Goal: Task Accomplishment & Management: Manage account settings

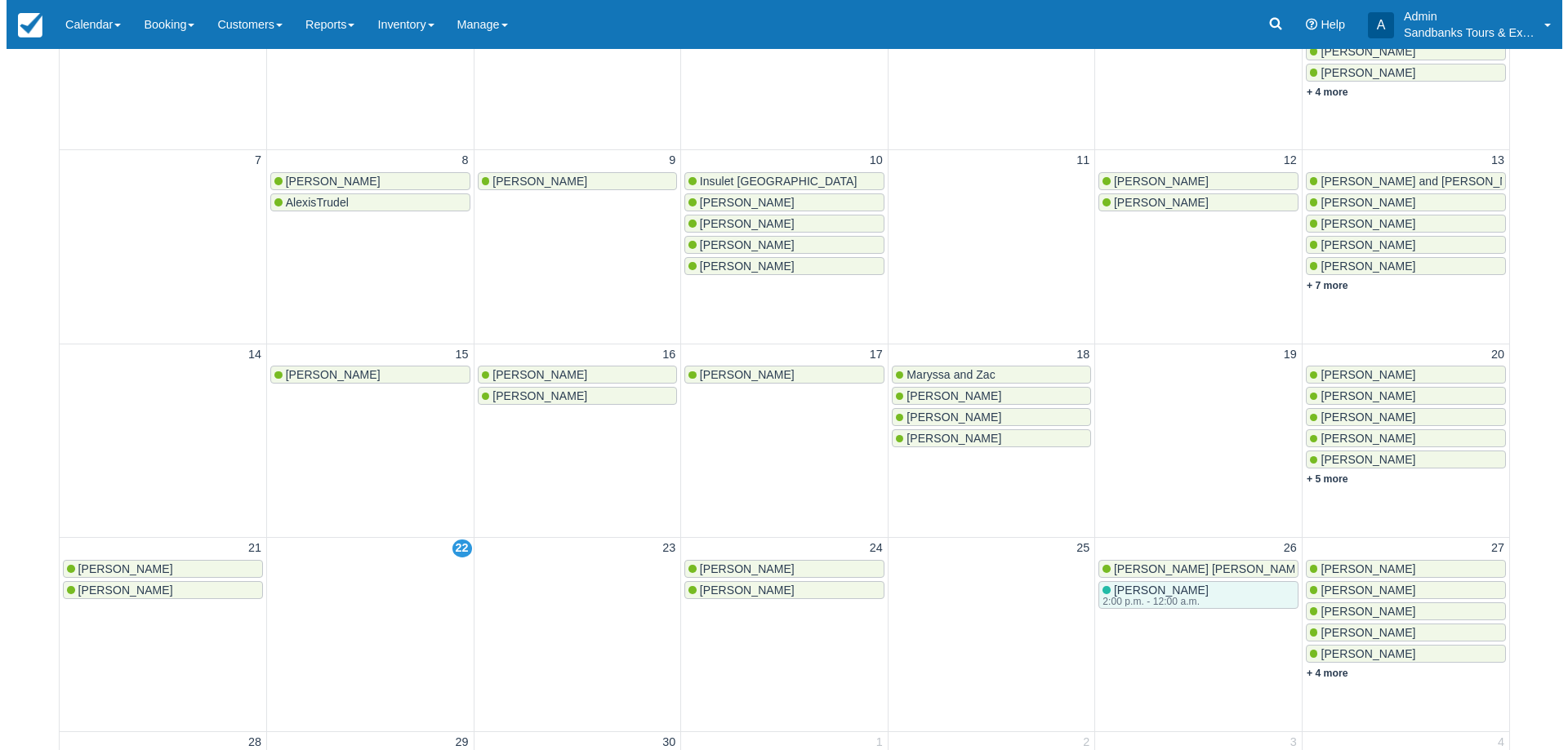
scroll to position [409, 0]
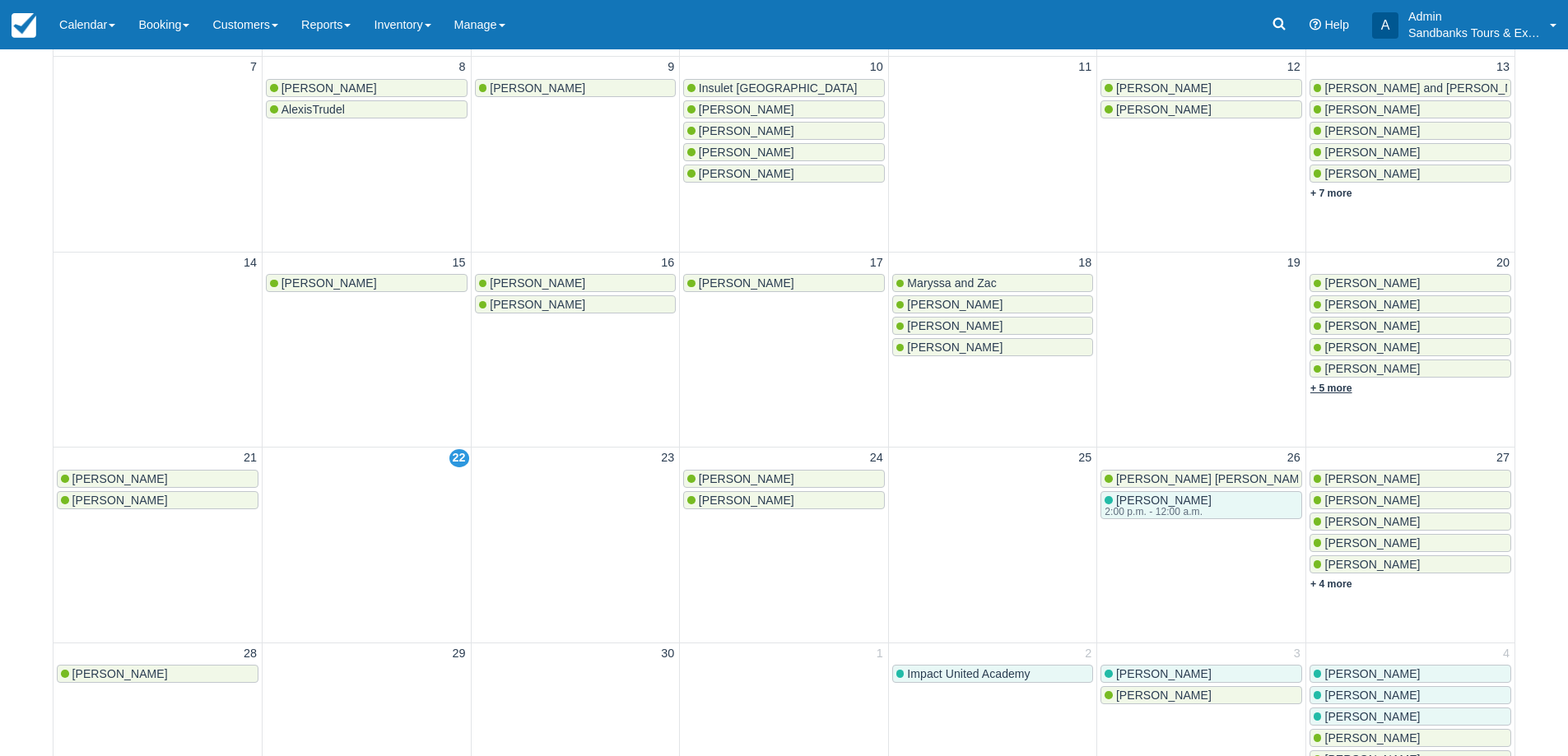
click at [1337, 390] on link "+ 5 more" at bounding box center [1331, 388] width 42 height 12
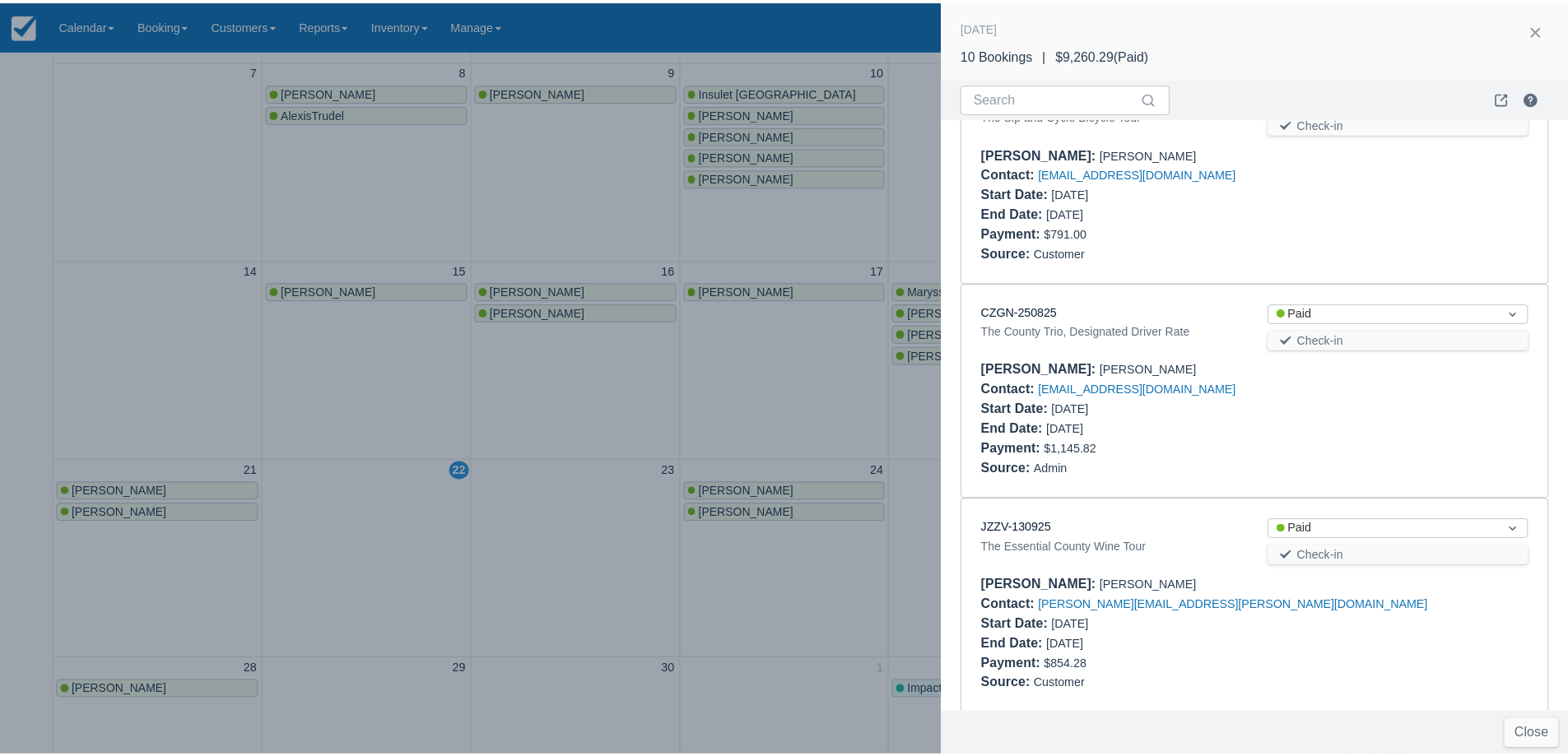
scroll to position [1603, 0]
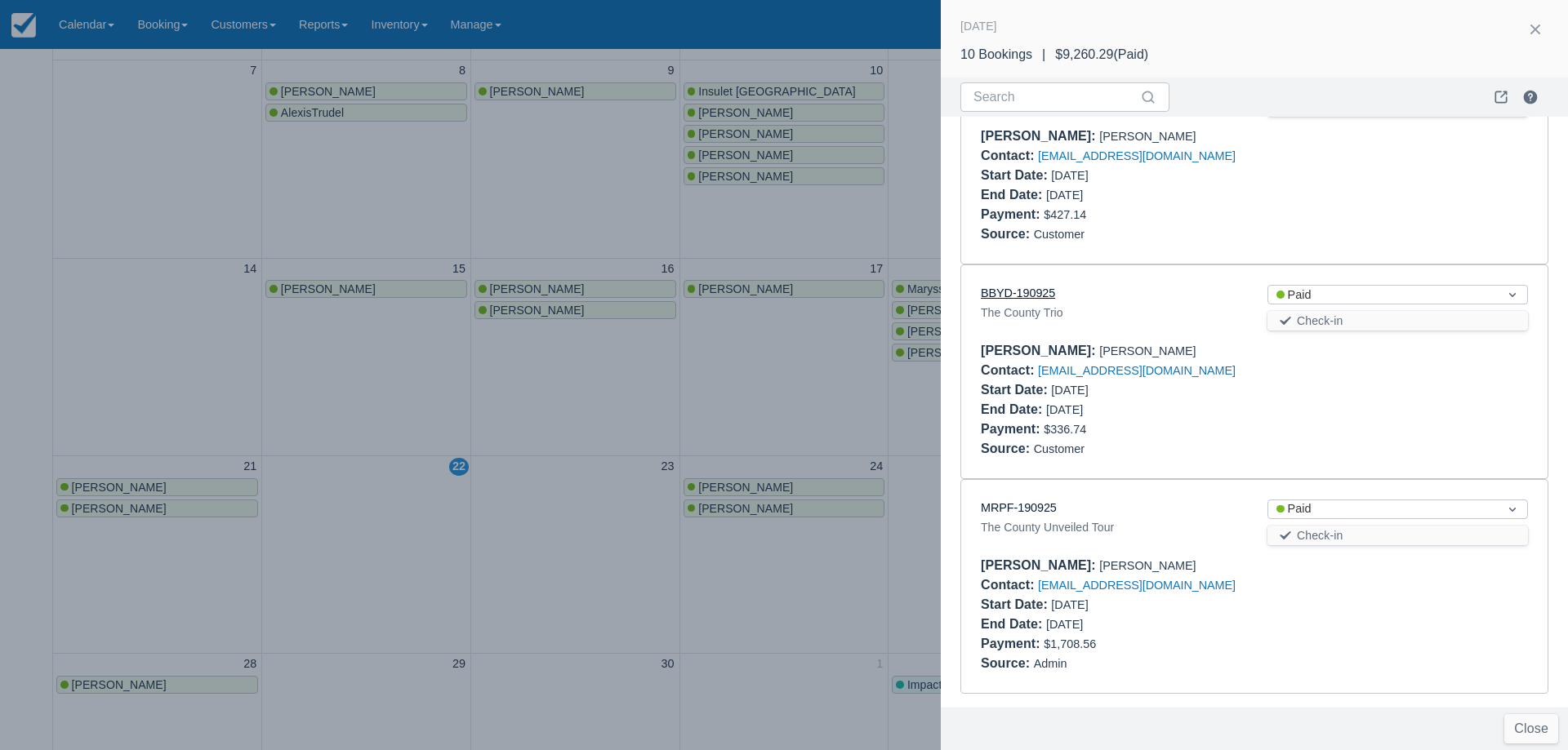
click at [1020, 288] on link "BBYD-190925" at bounding box center [1018, 293] width 74 height 13
drag, startPoint x: 674, startPoint y: 376, endPoint x: 967, endPoint y: 439, distance: 299.7
click at [673, 376] on div at bounding box center [784, 375] width 1568 height 750
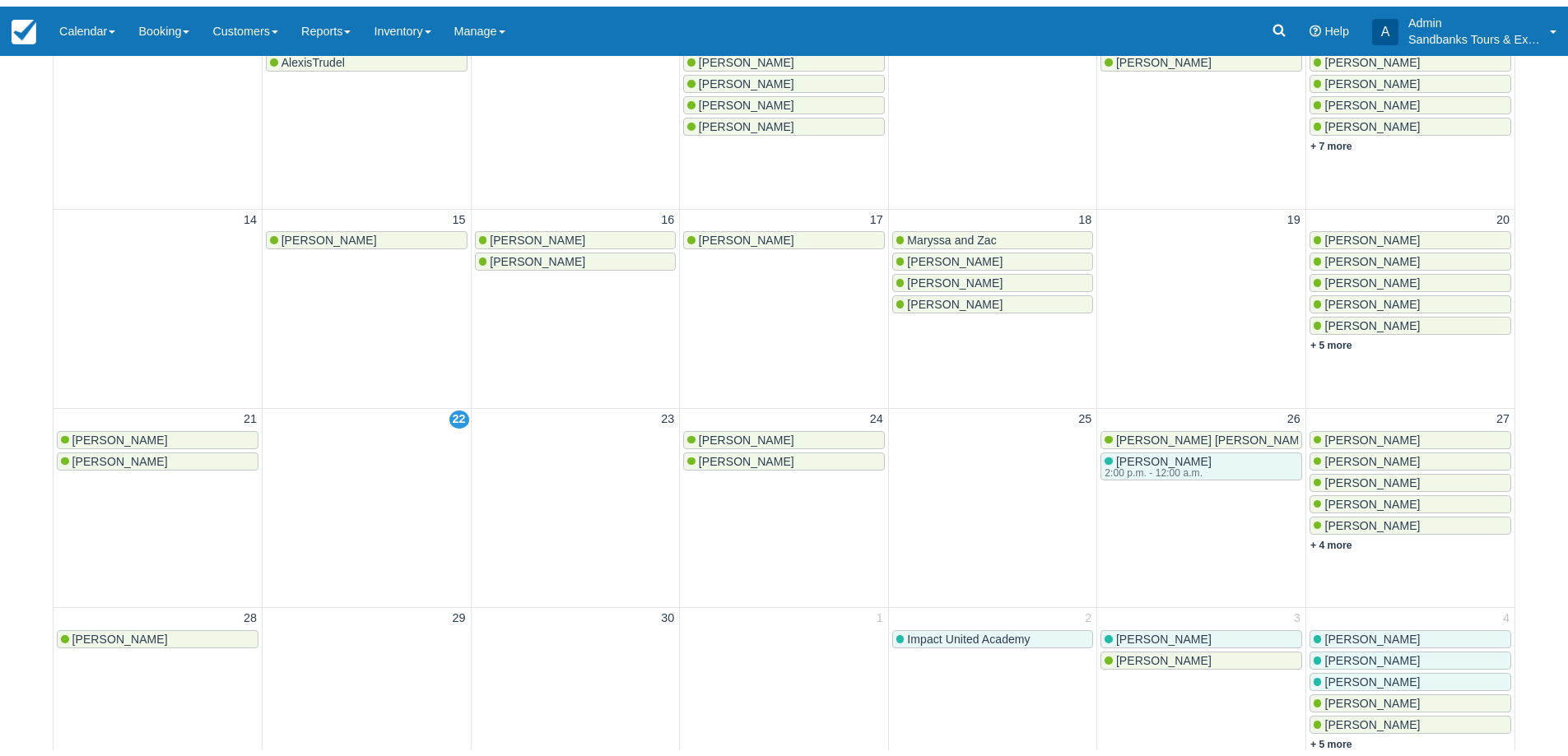
scroll to position [576, 0]
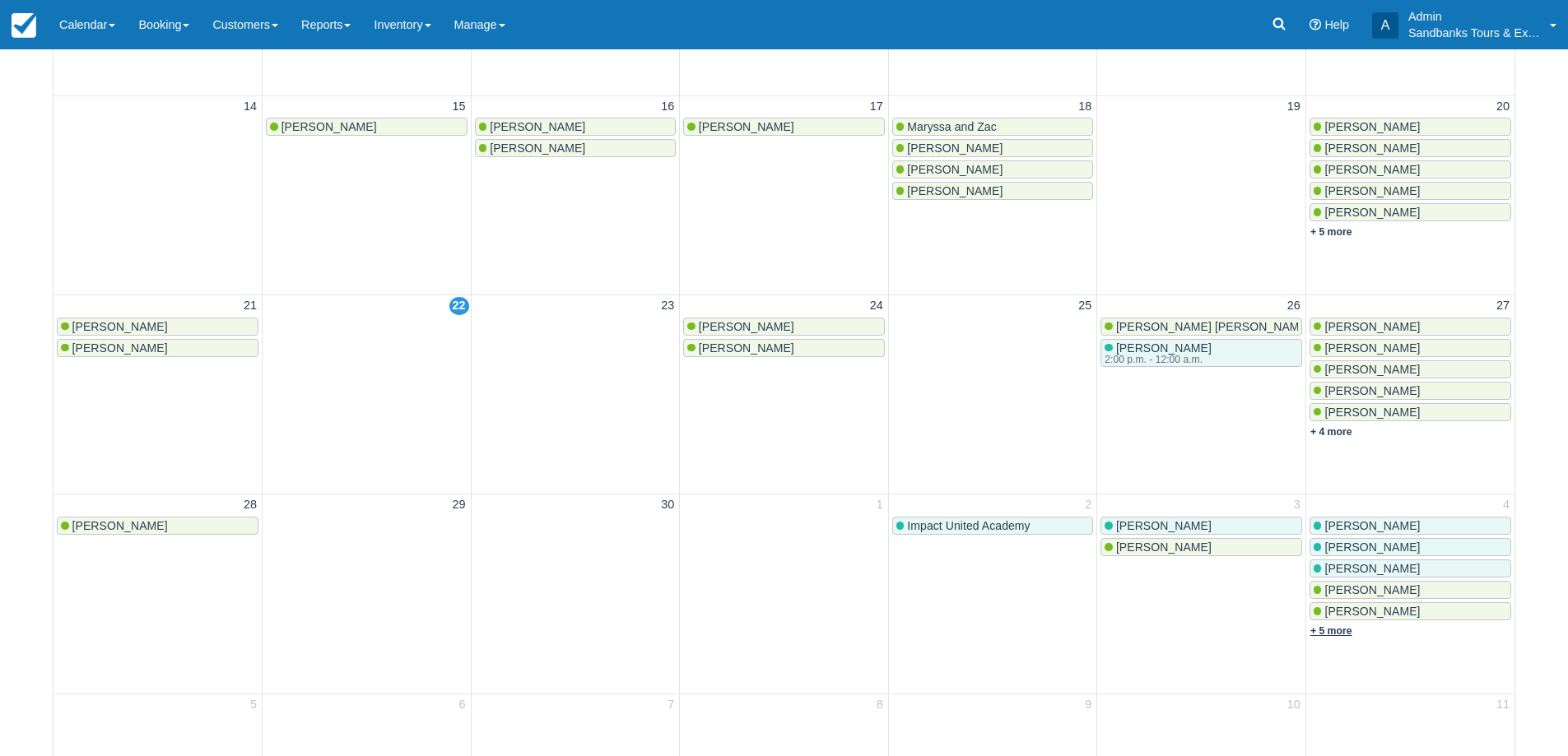
click at [1347, 625] on link "+ 5 more" at bounding box center [1331, 631] width 42 height 12
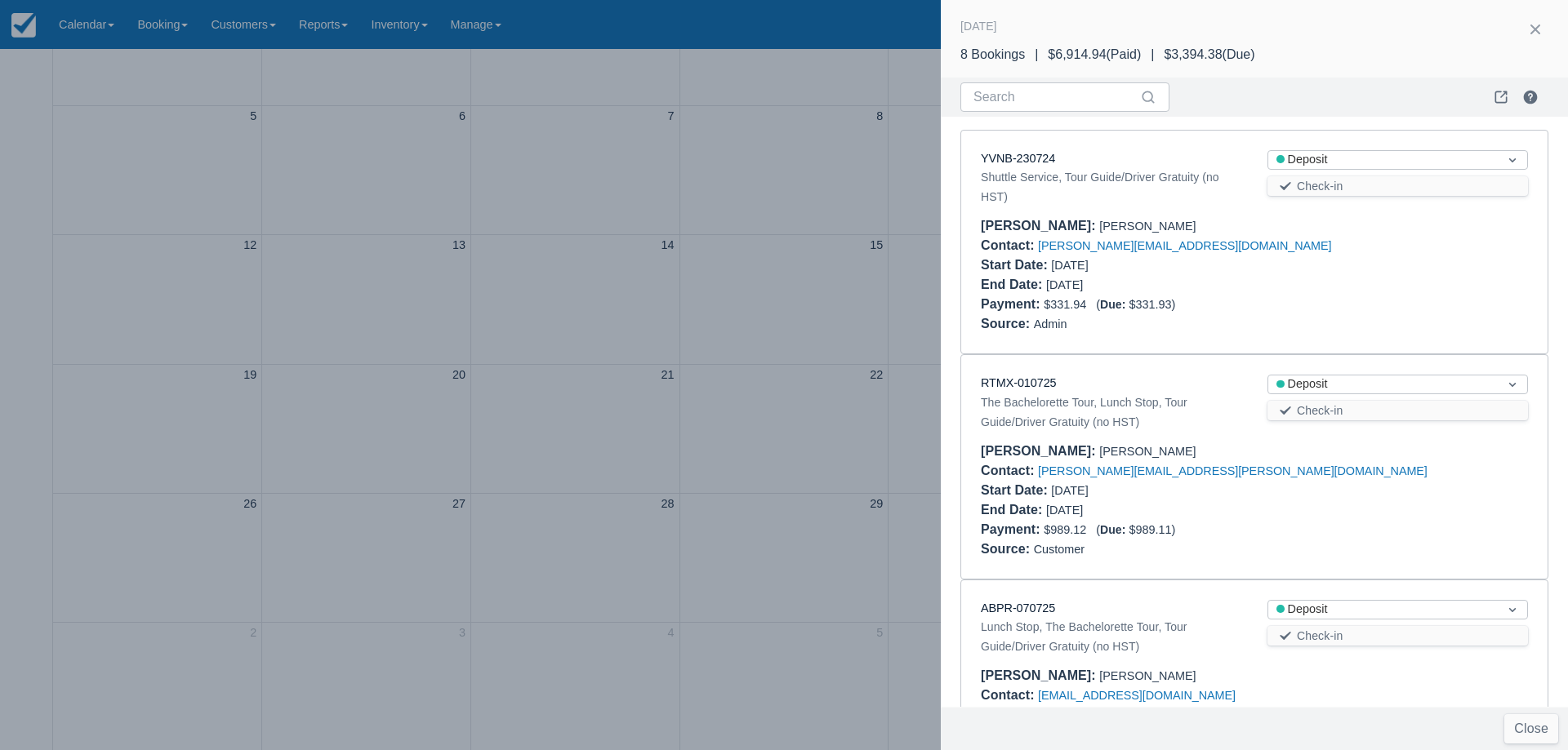
click at [593, 519] on div at bounding box center [784, 375] width 1568 height 750
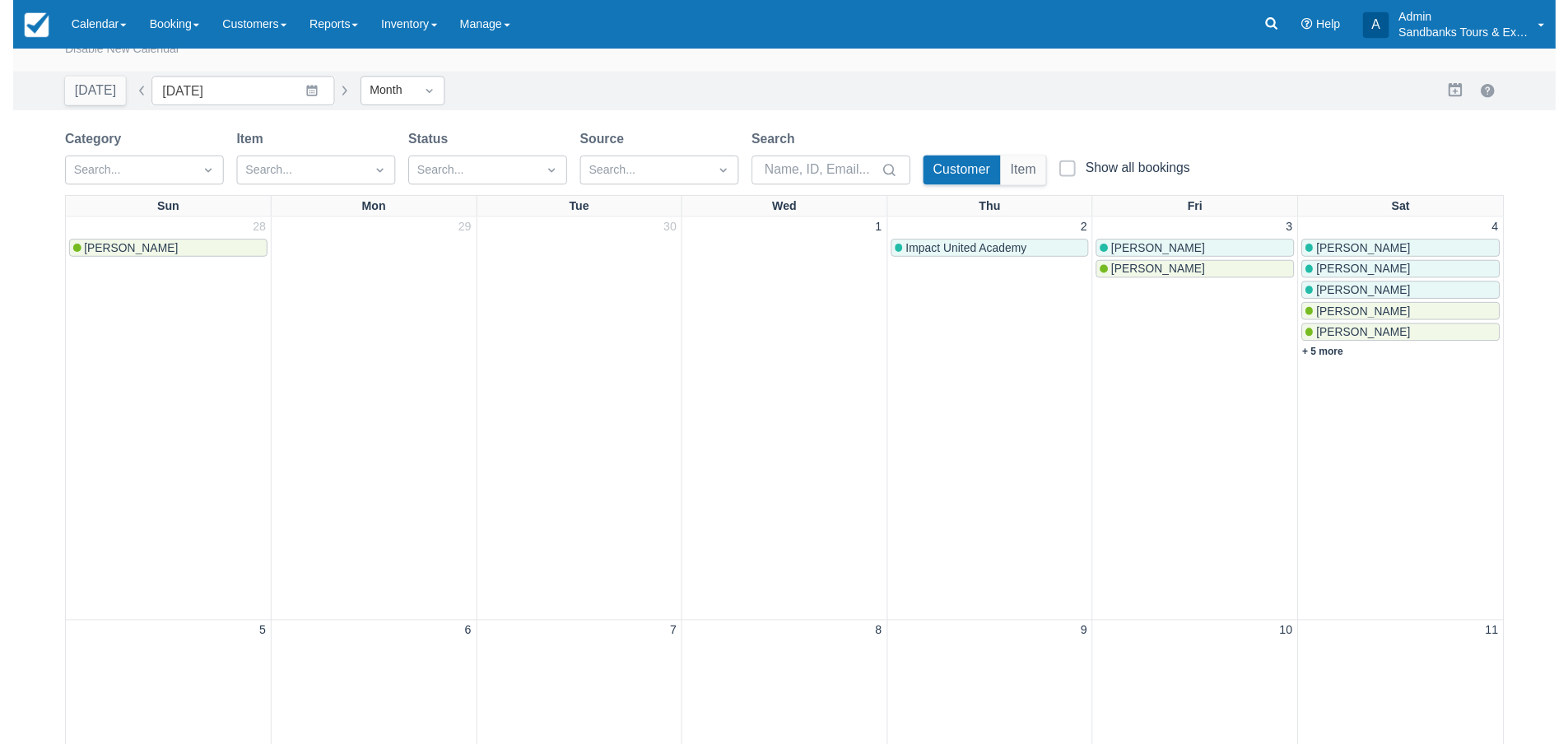
scroll to position [0, 0]
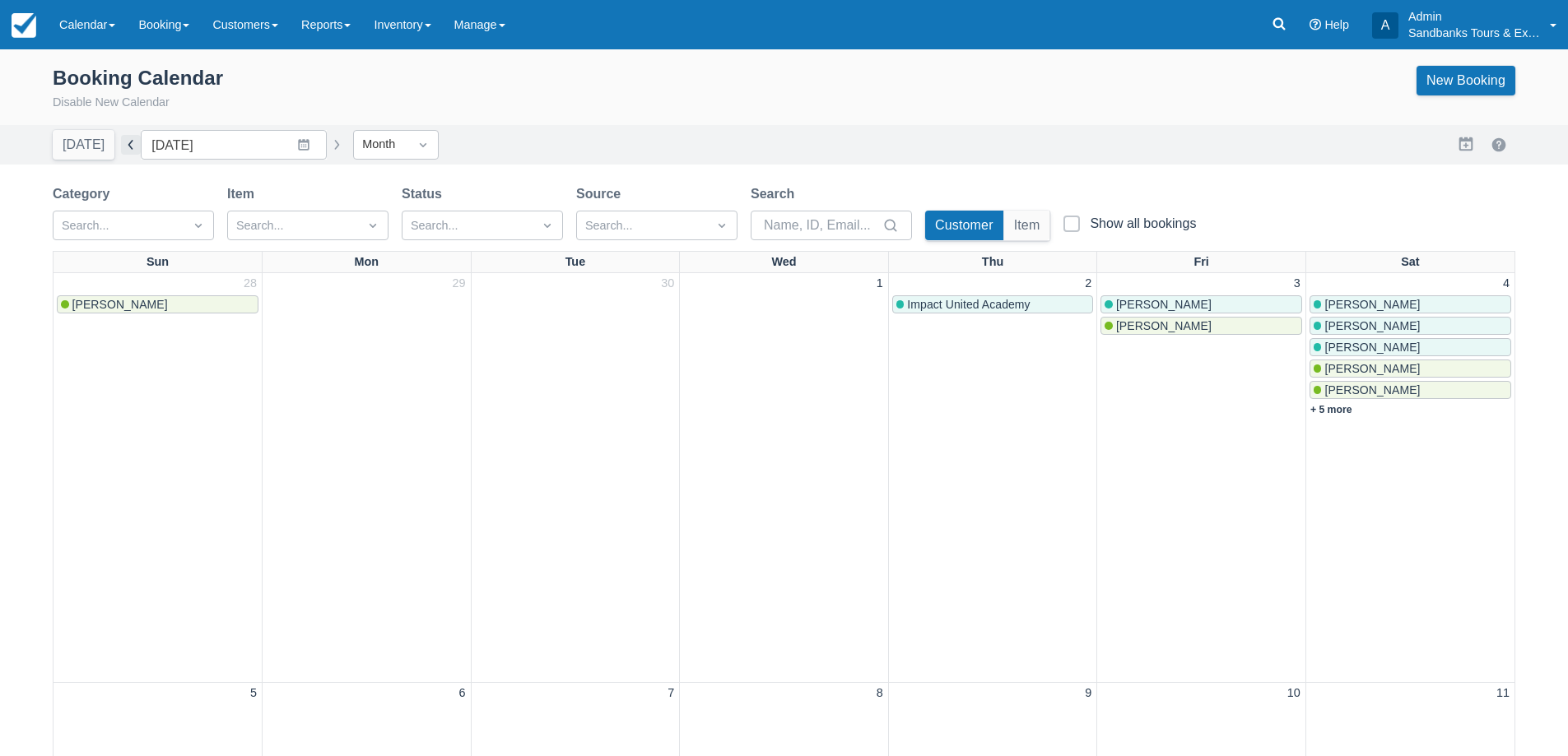
click at [133, 146] on button "button" at bounding box center [131, 145] width 20 height 20
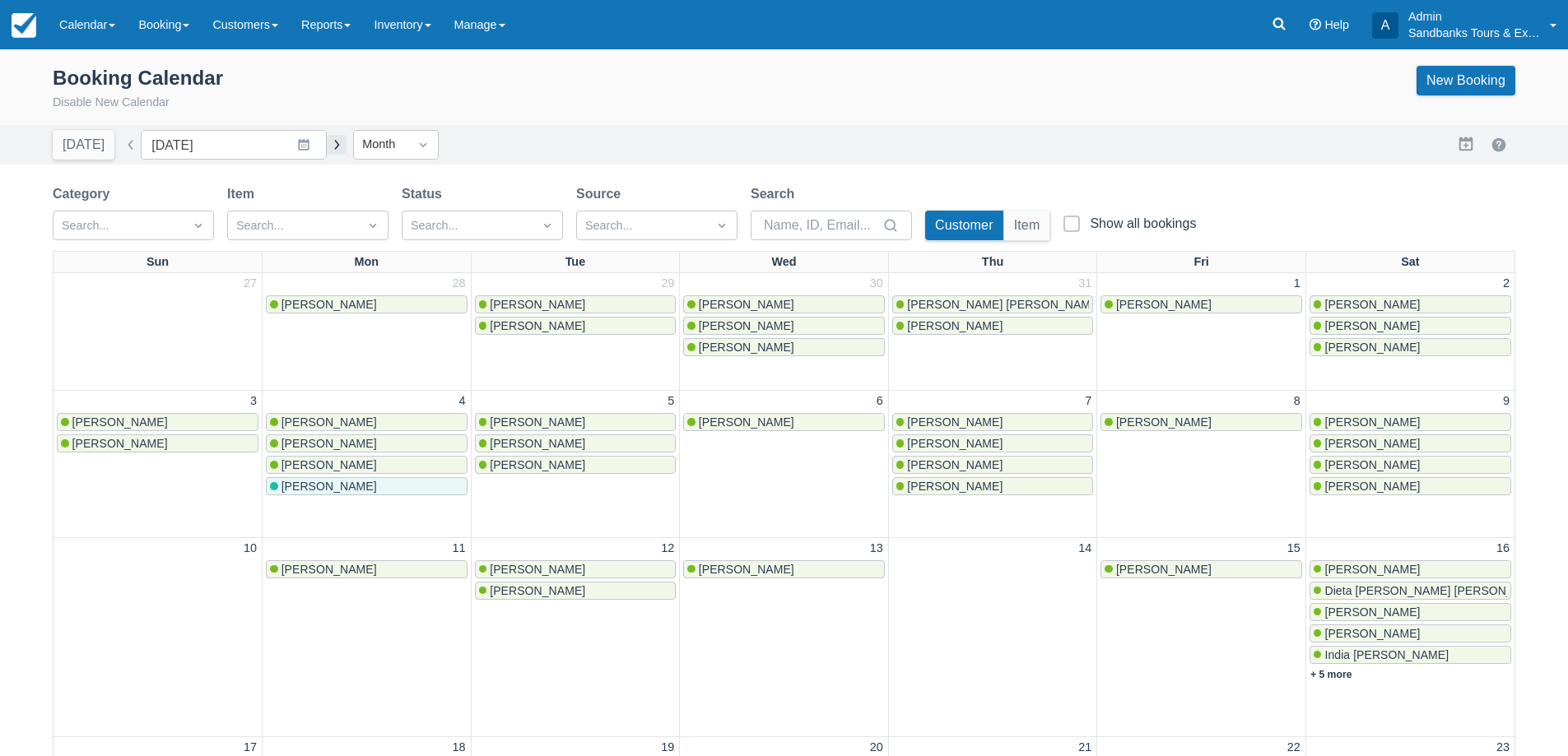
click at [327, 149] on button "button" at bounding box center [336, 145] width 20 height 20
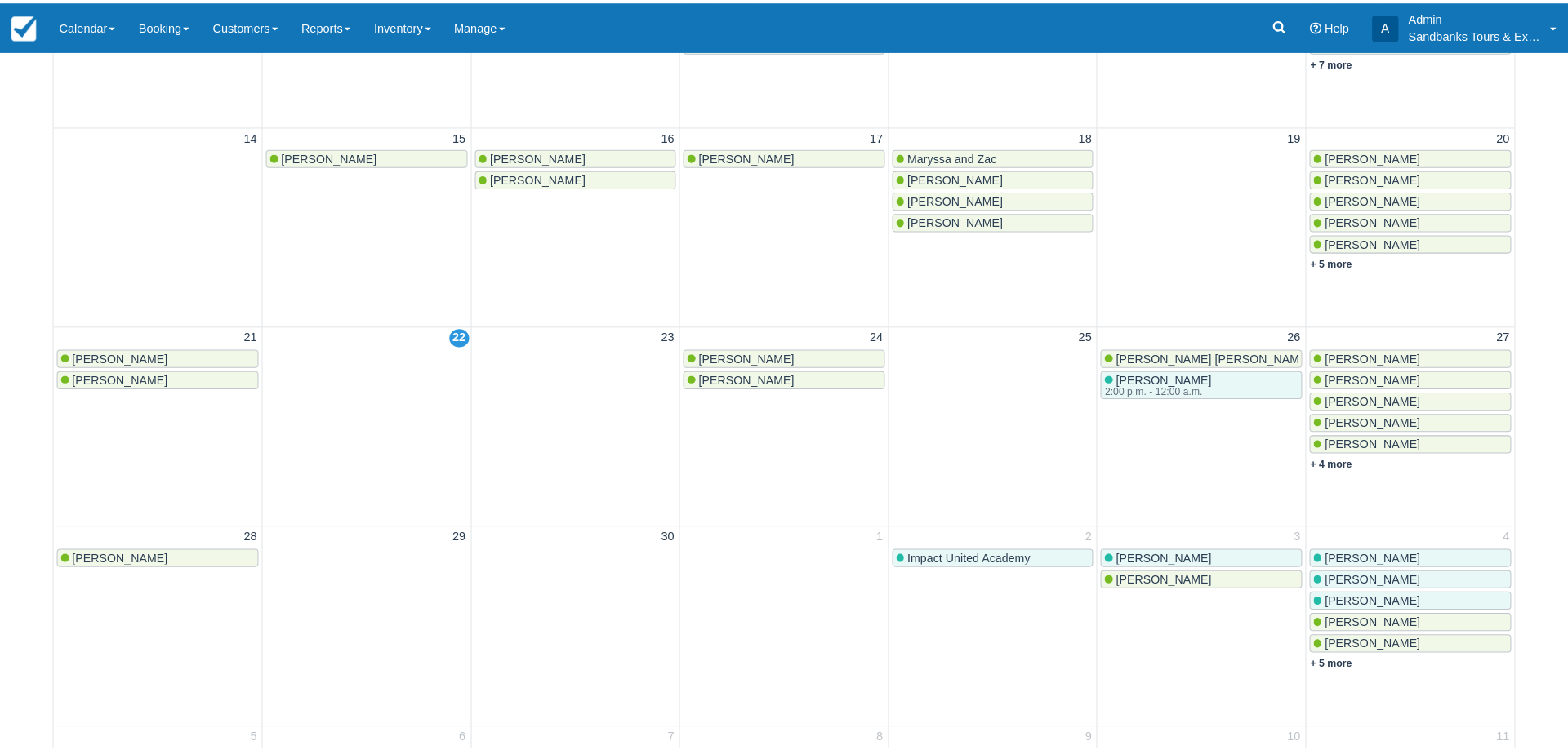
scroll to position [572, 0]
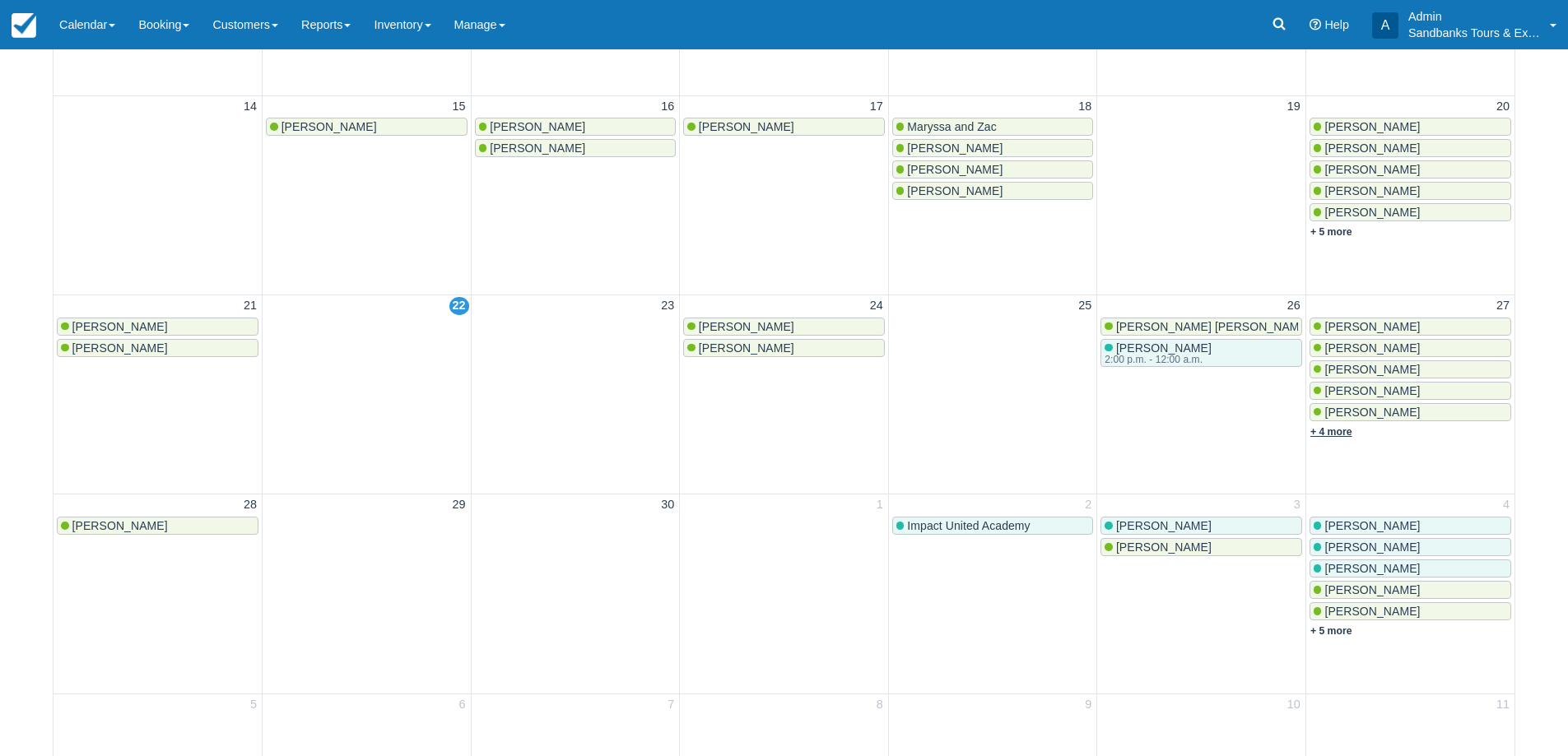
click at [1342, 429] on link "+ 4 more" at bounding box center [1331, 431] width 42 height 12
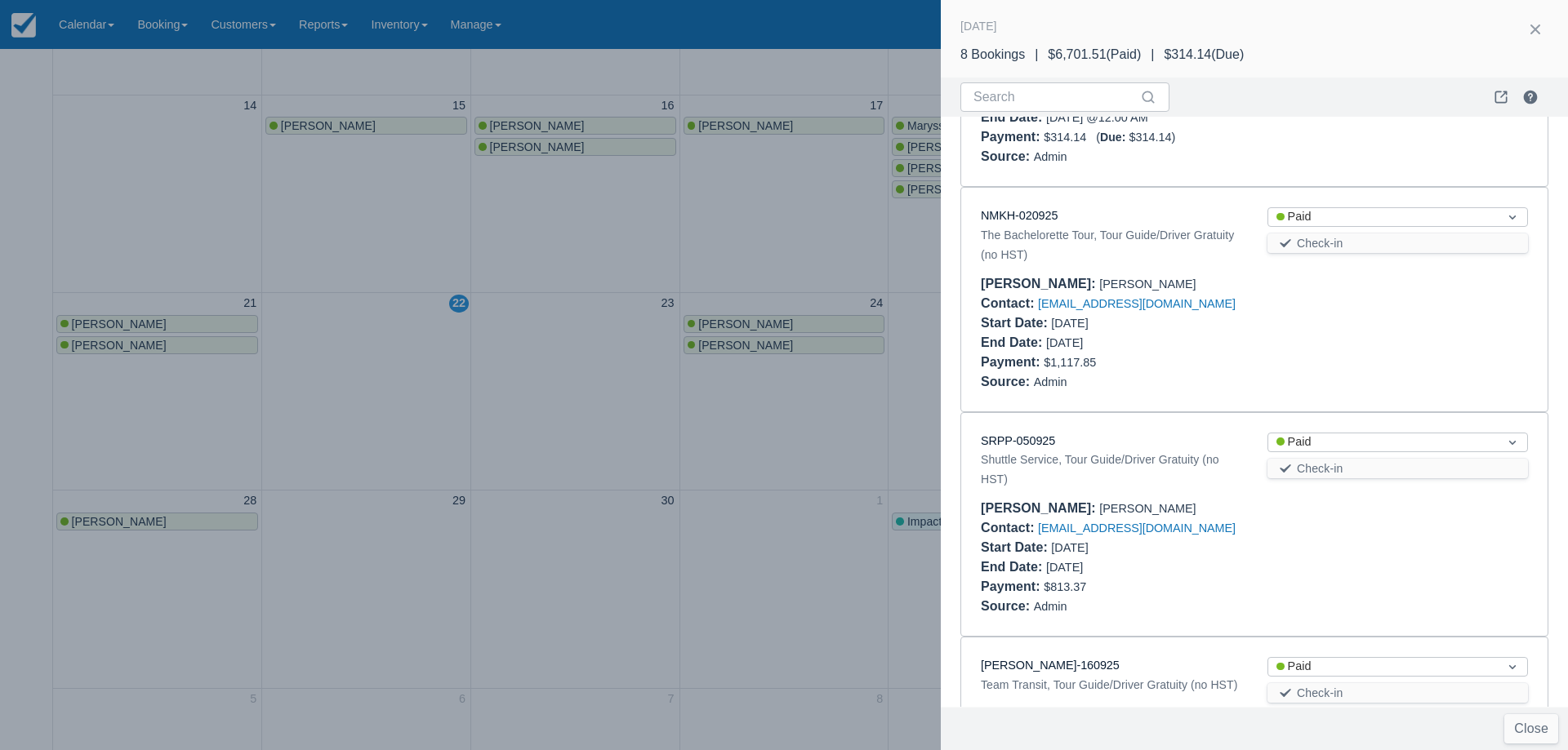
scroll to position [774, 0]
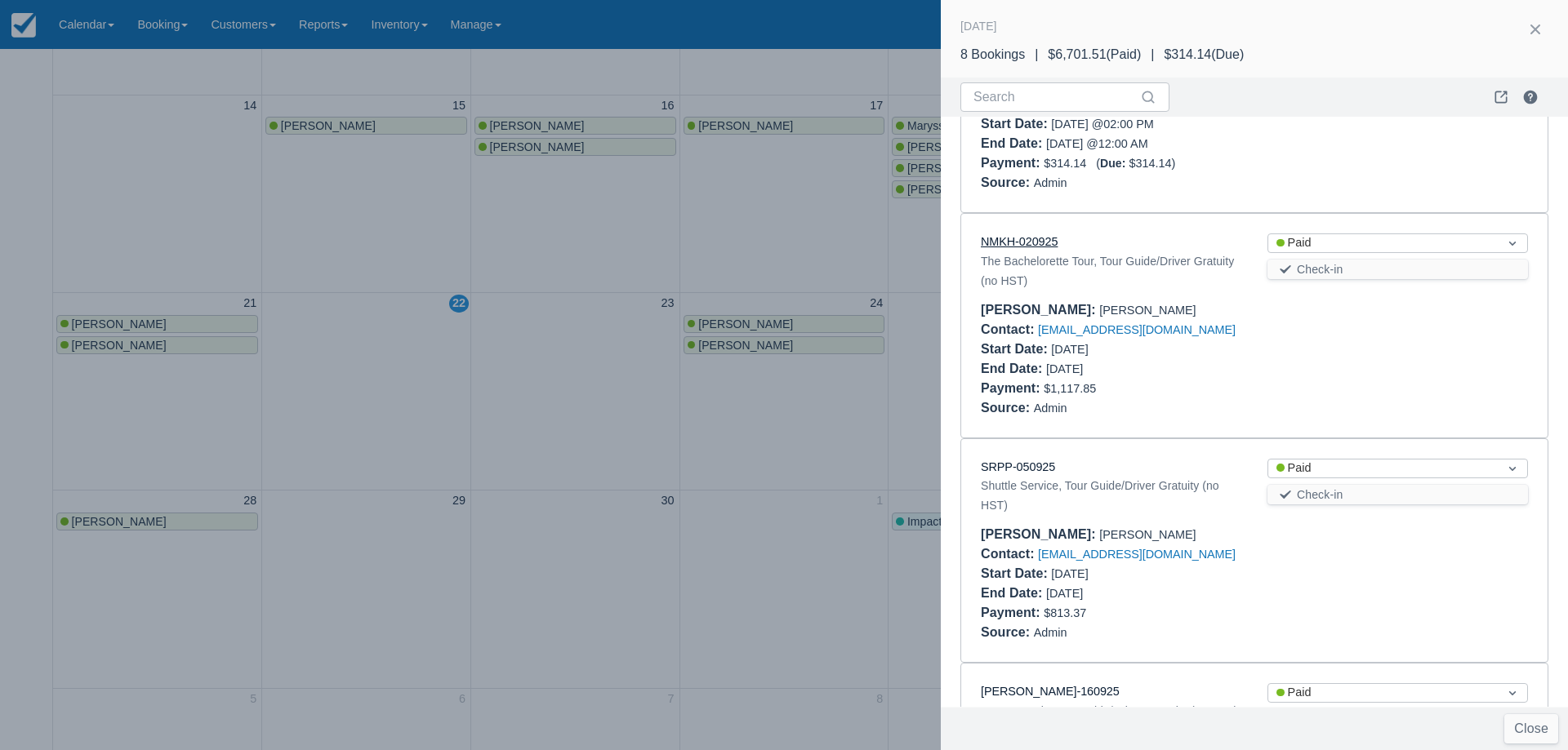
click at [1013, 244] on link "NMKH-020925" at bounding box center [1019, 241] width 77 height 13
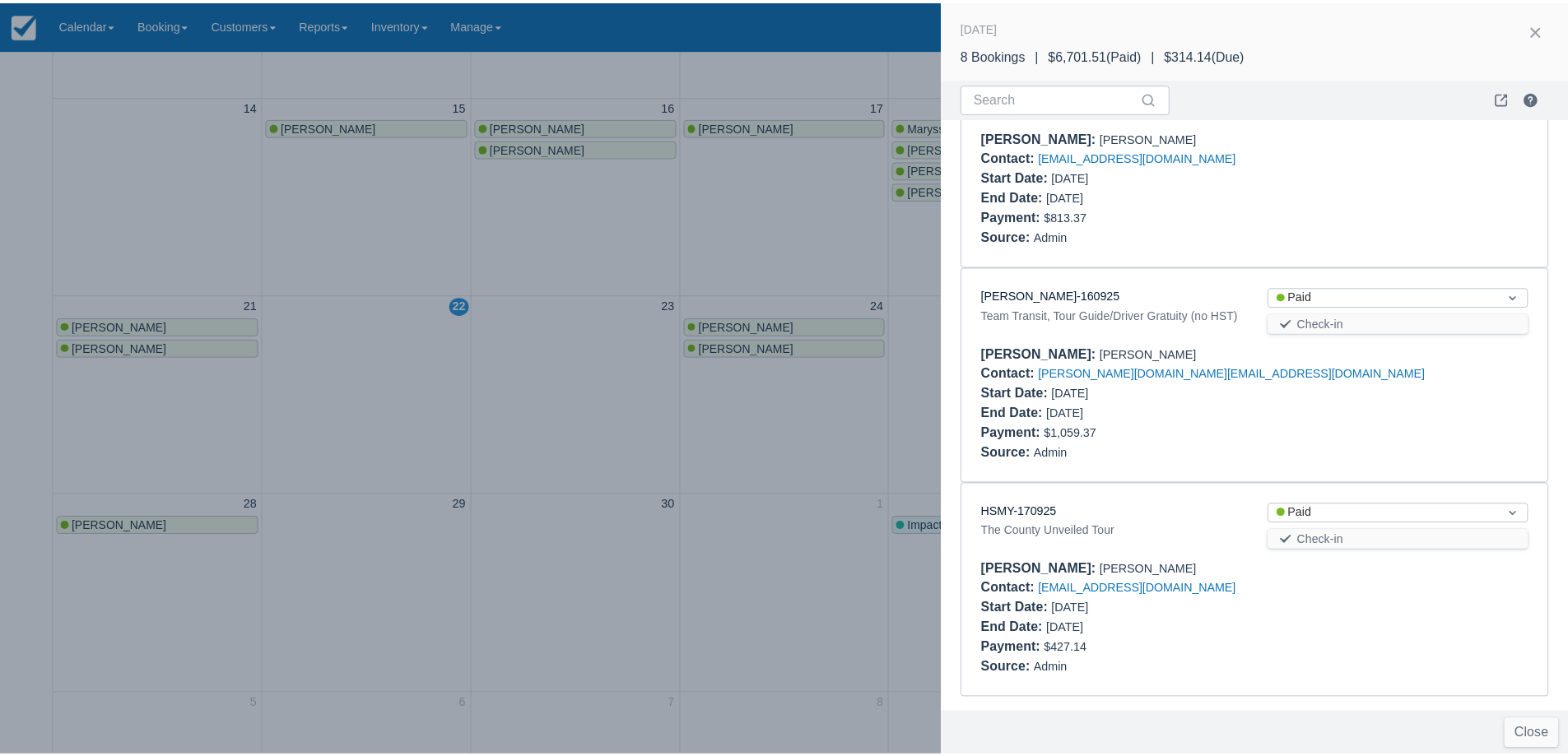
scroll to position [1192, 0]
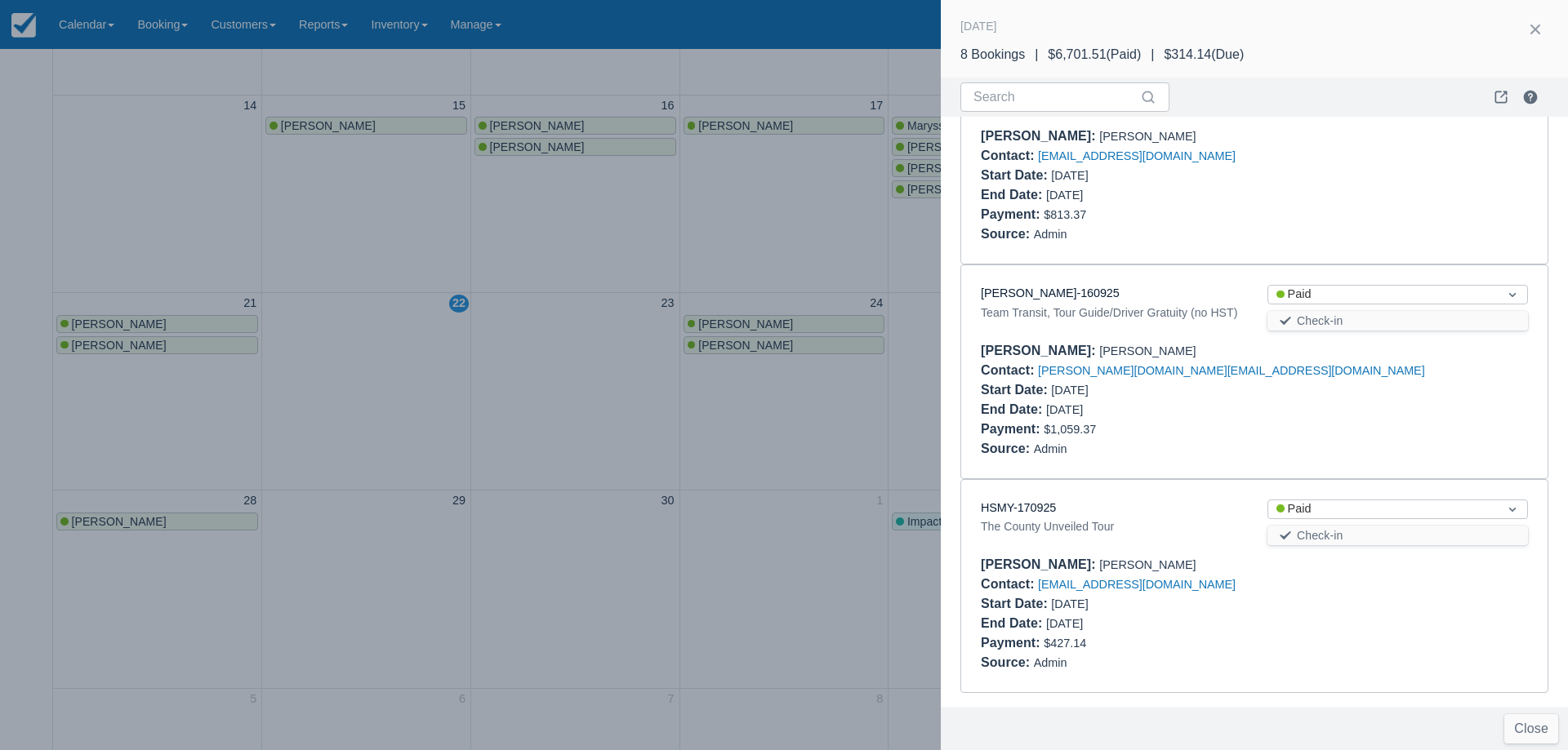
click at [568, 410] on div at bounding box center [784, 375] width 1568 height 750
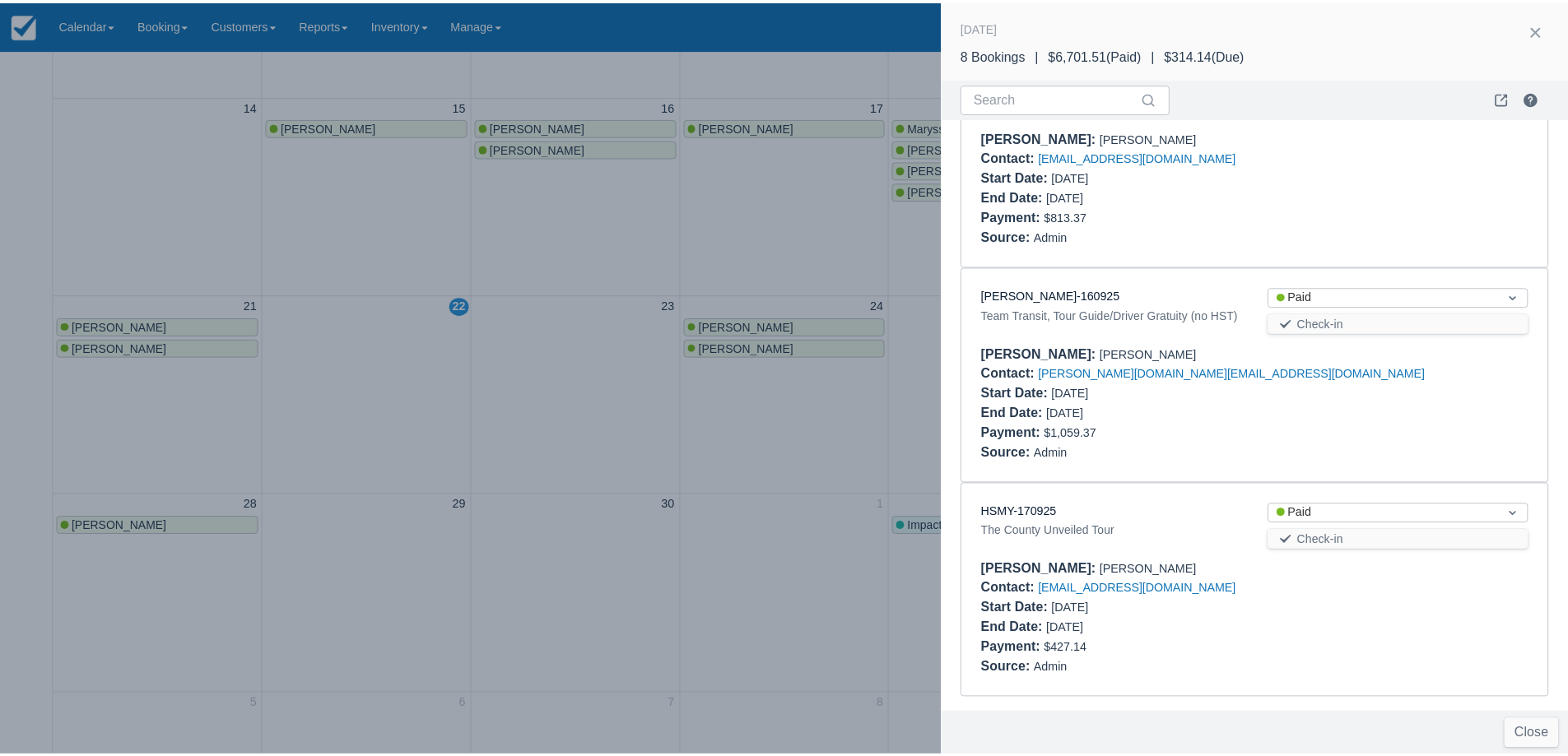
scroll to position [0, 0]
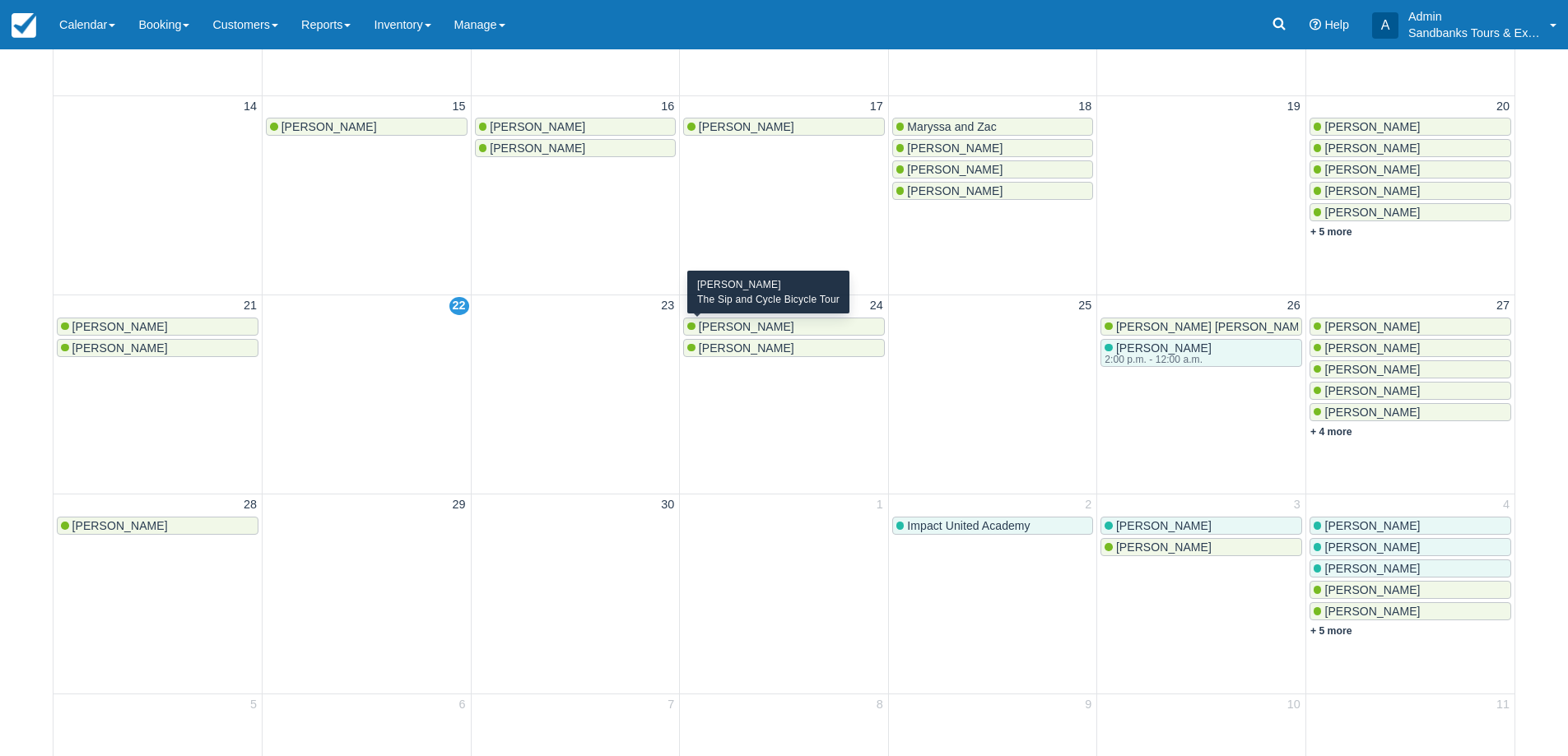
click at [730, 325] on span "Chris Benn" at bounding box center [745, 326] width 95 height 13
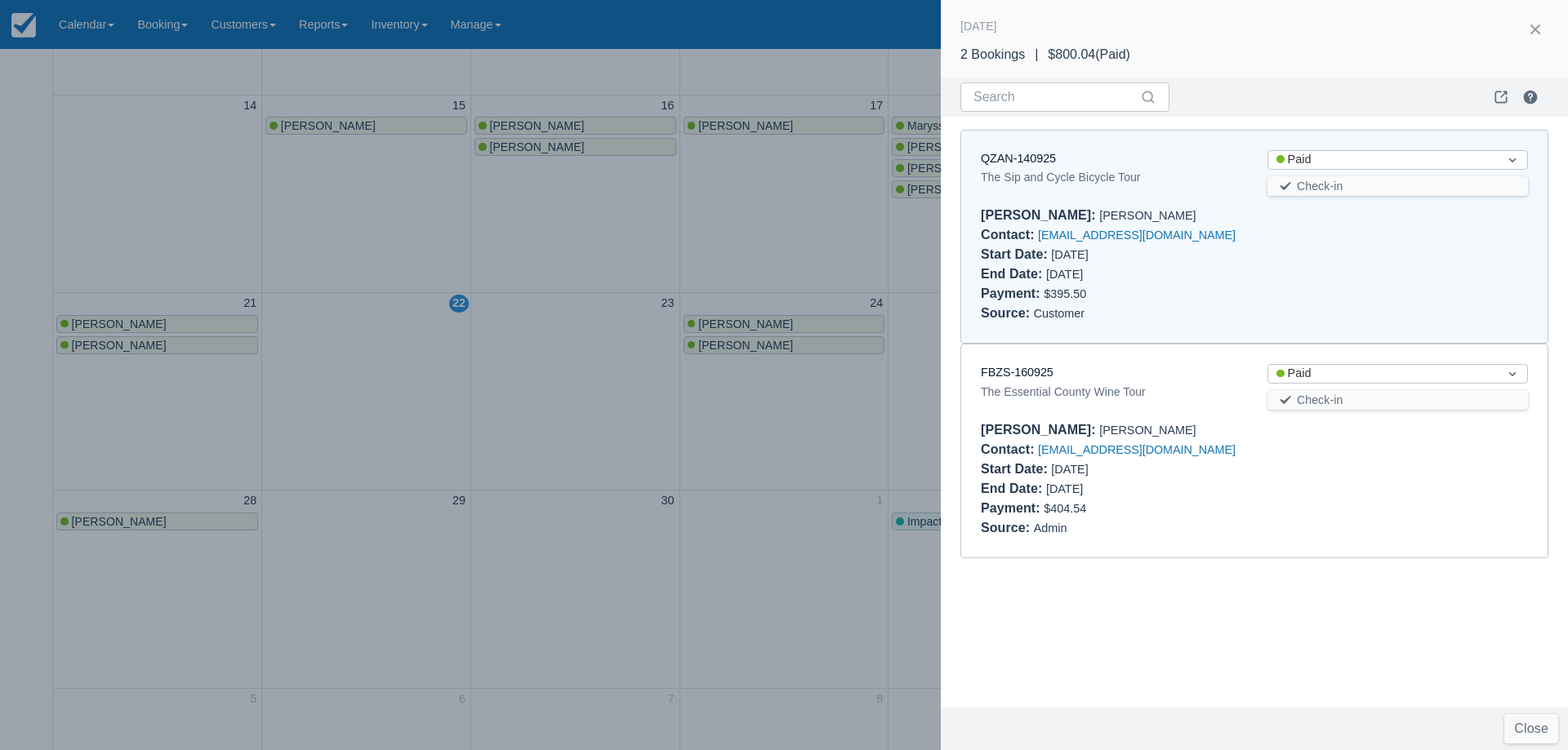
drag, startPoint x: 641, startPoint y: 407, endPoint x: 674, endPoint y: 390, distance: 37.1
click at [641, 406] on div at bounding box center [784, 375] width 1568 height 750
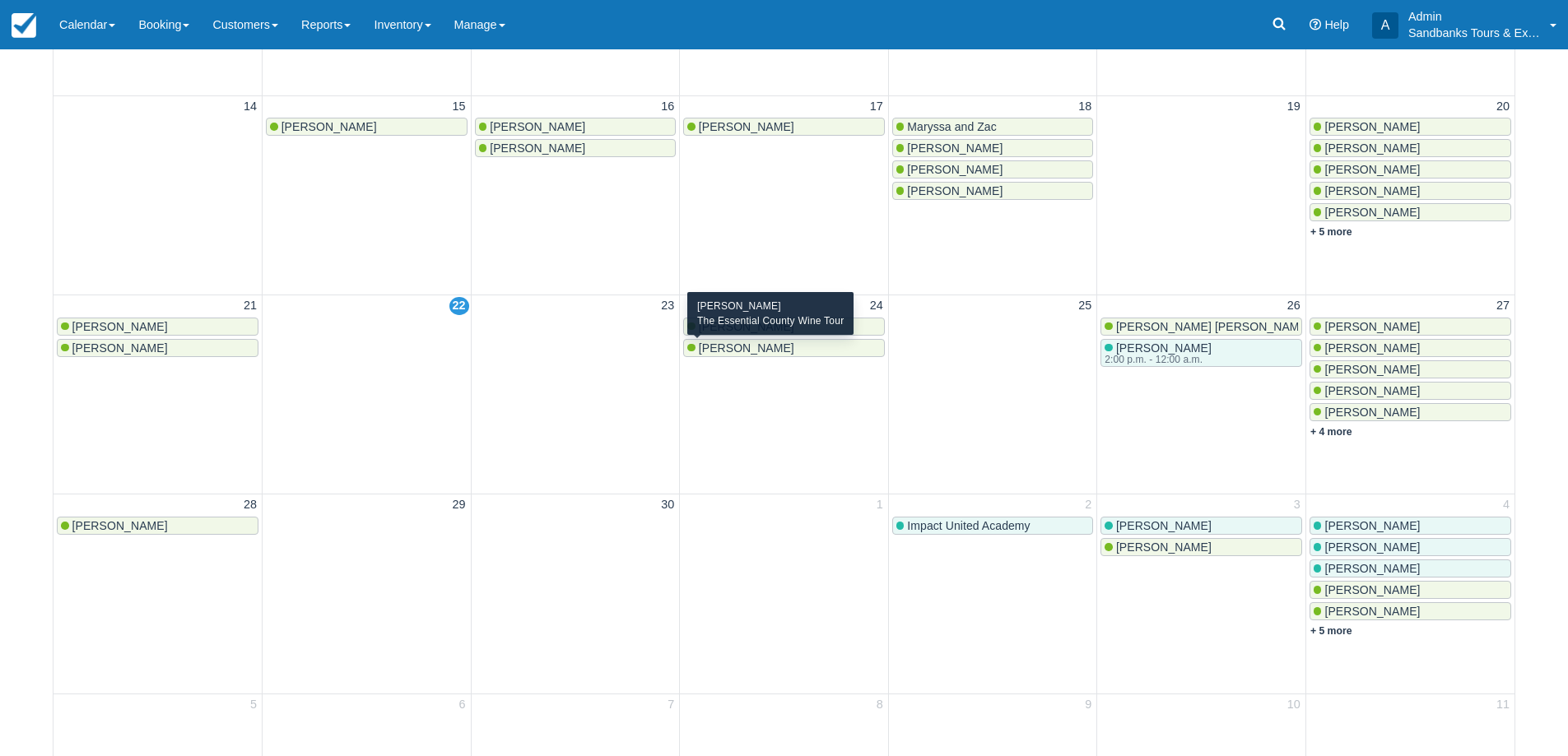
click at [716, 350] on span "[PERSON_NAME]" at bounding box center [745, 348] width 95 height 13
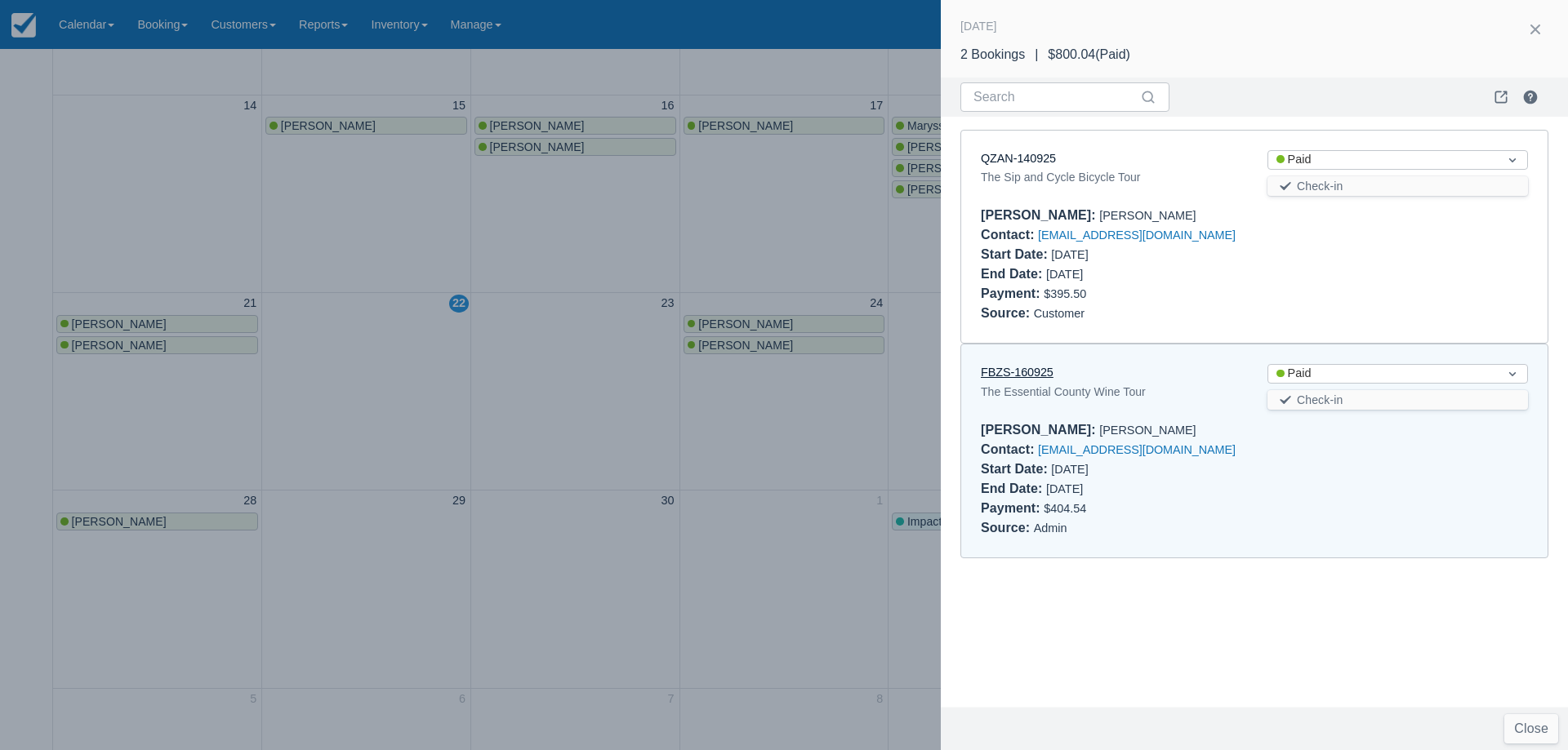
click at [1024, 374] on link "FBZS-160925" at bounding box center [1017, 371] width 72 height 13
click at [654, 272] on div at bounding box center [784, 375] width 1568 height 750
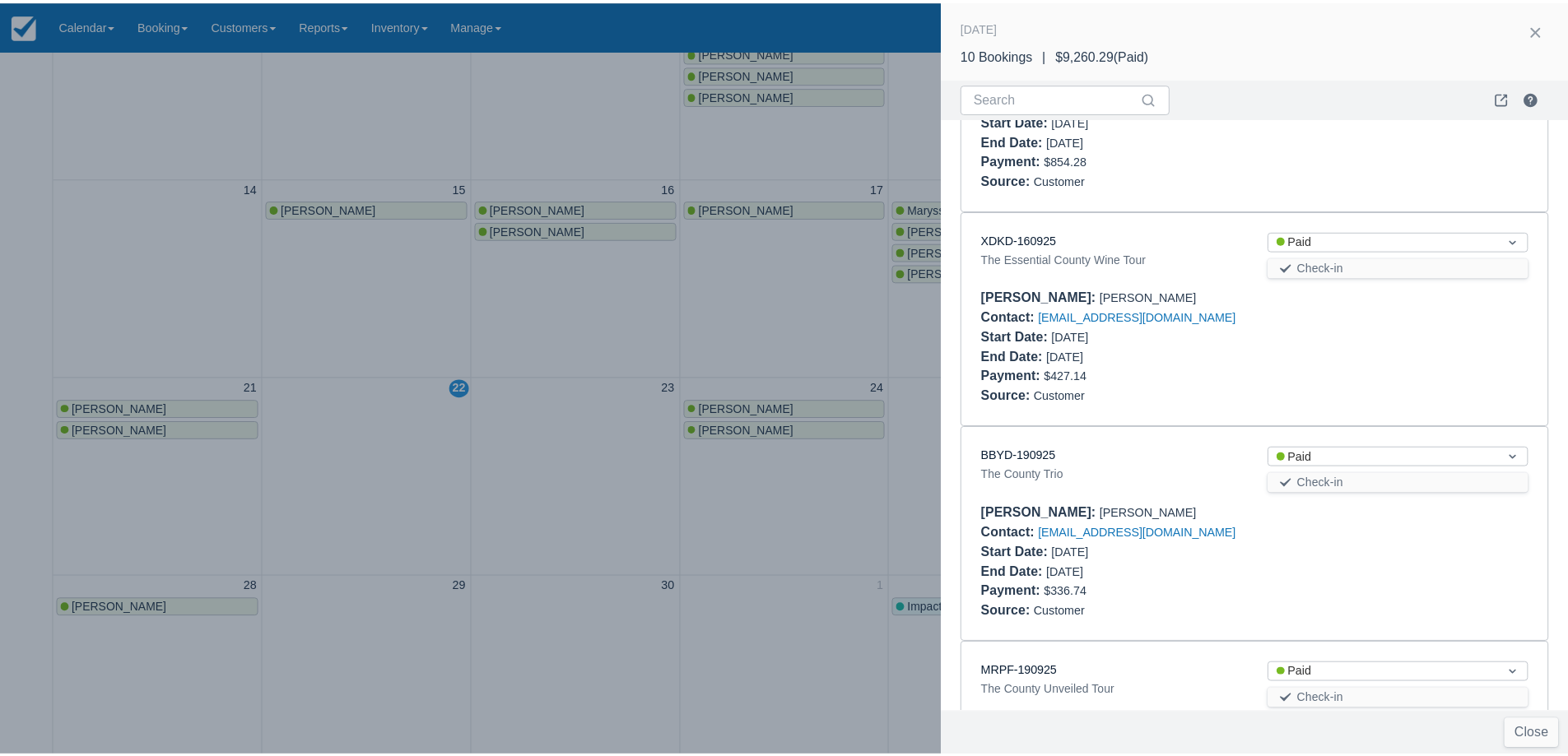
scroll to position [1603, 0]
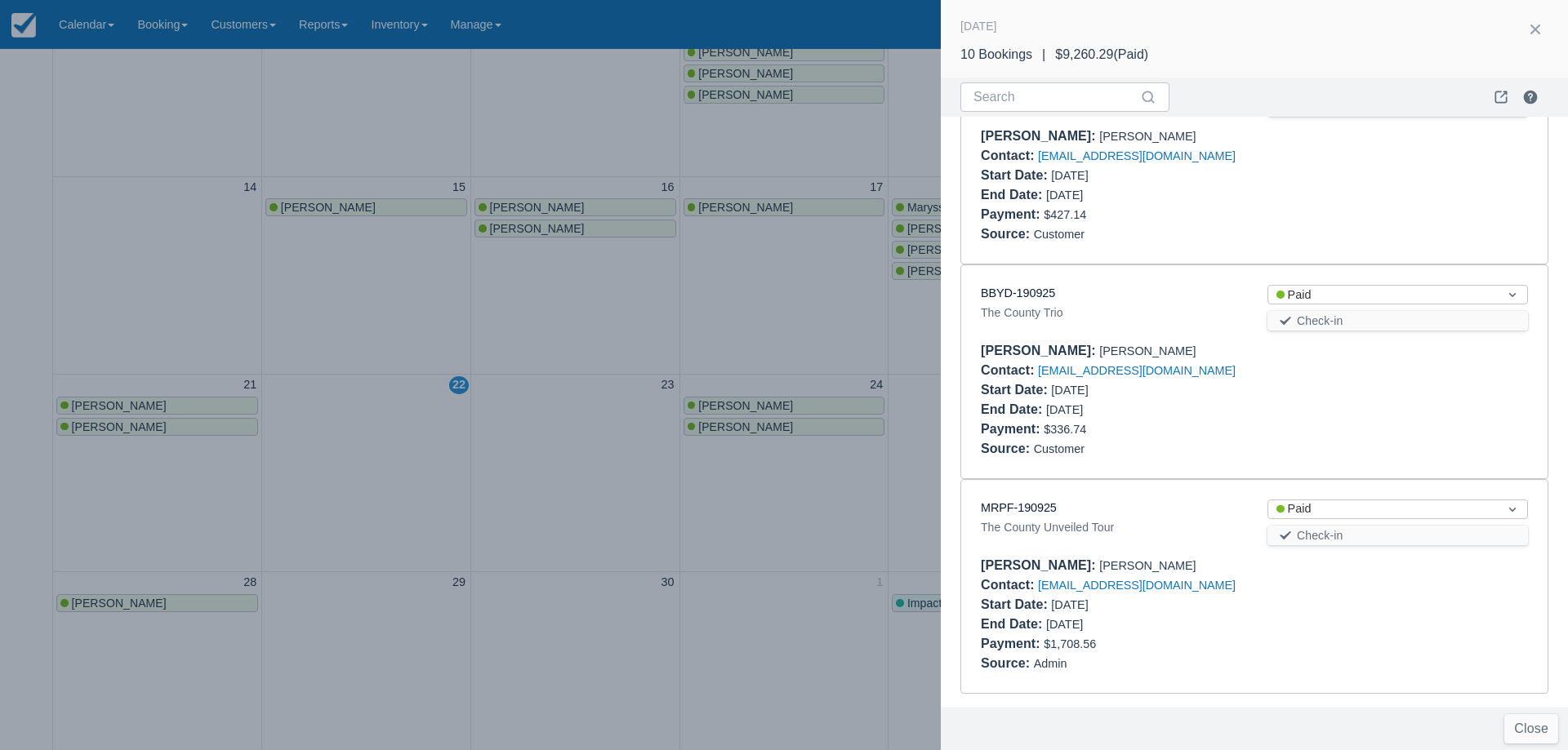
click at [751, 294] on div at bounding box center [784, 375] width 1568 height 750
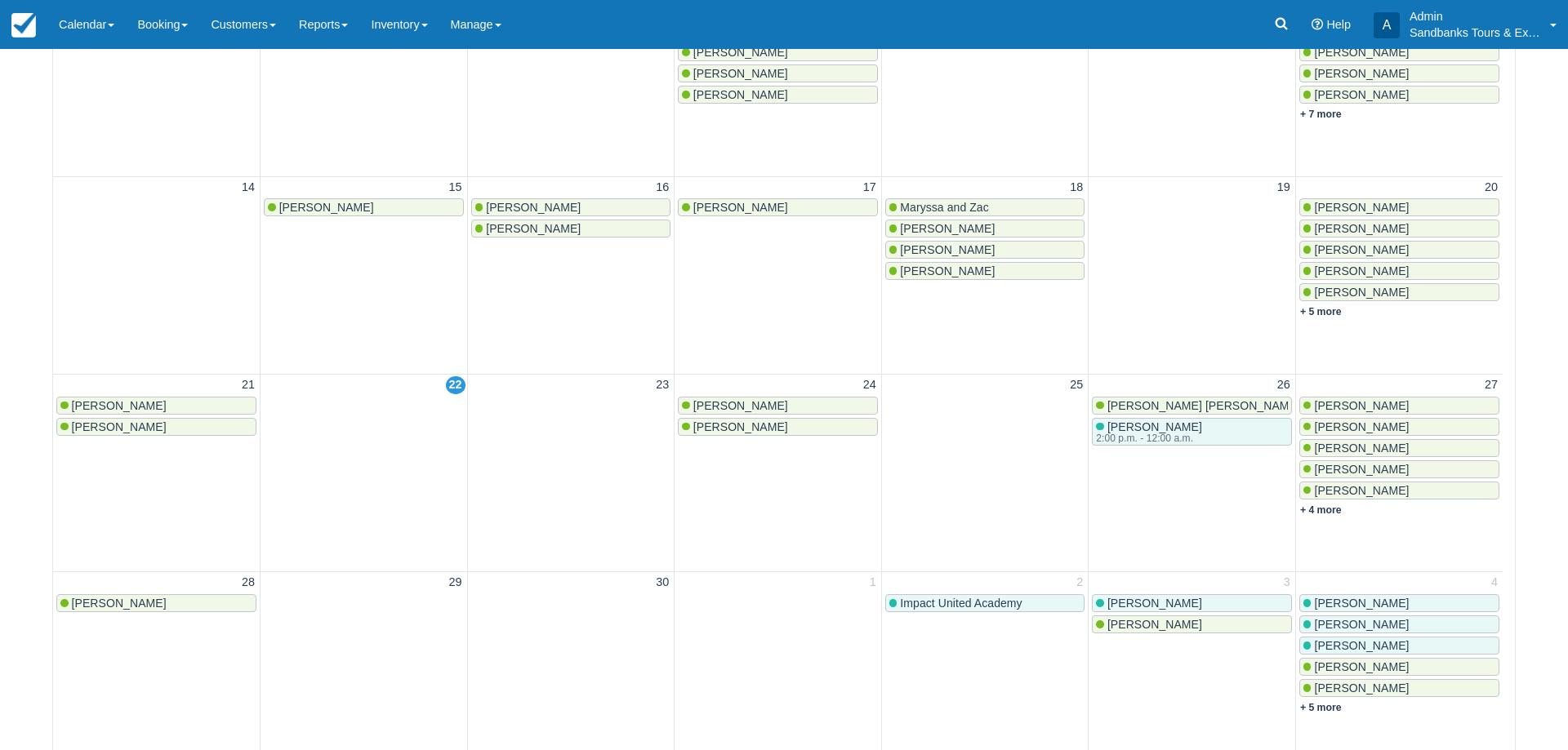
scroll to position [0, 0]
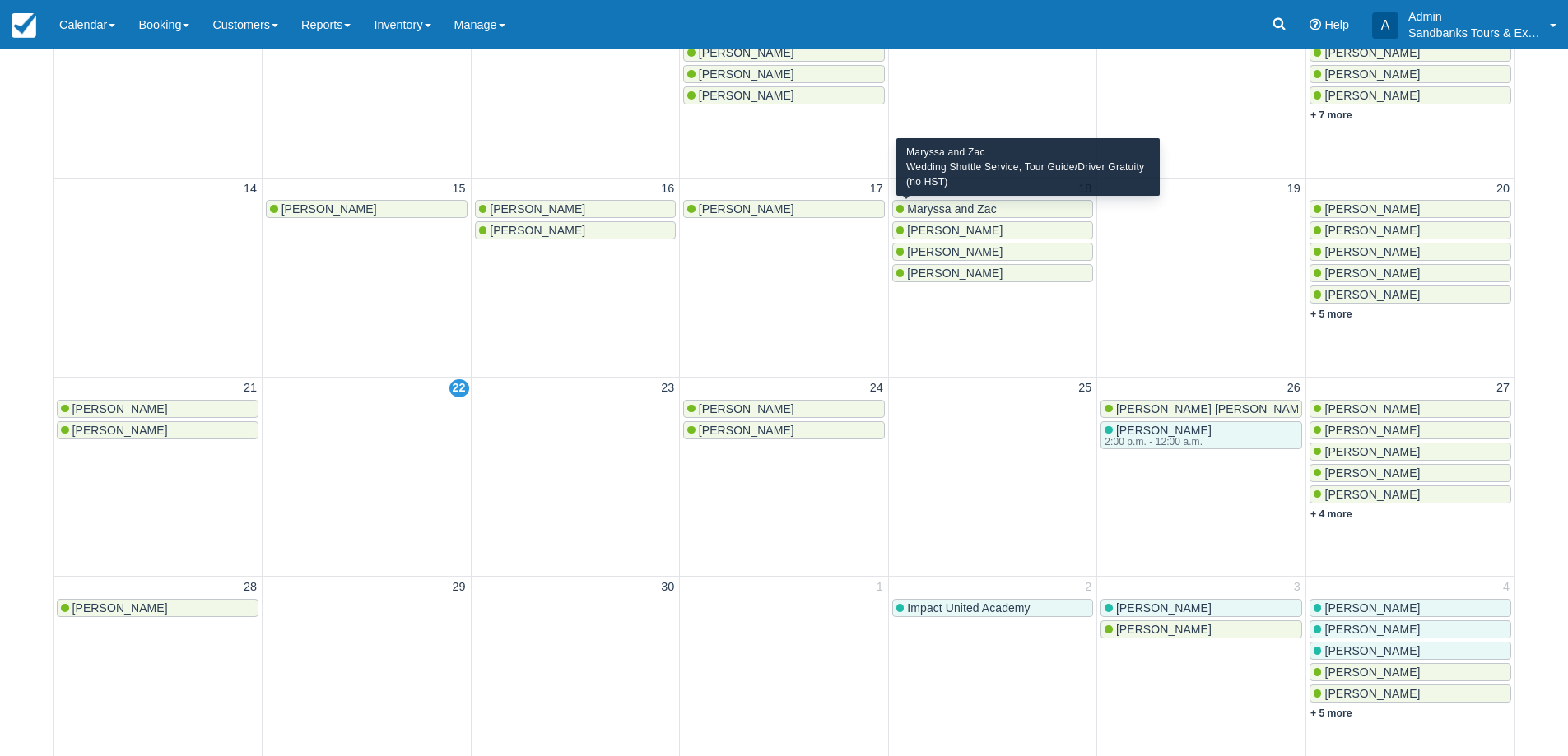
click at [945, 207] on span "Maryssa and Zac" at bounding box center [952, 209] width 89 height 13
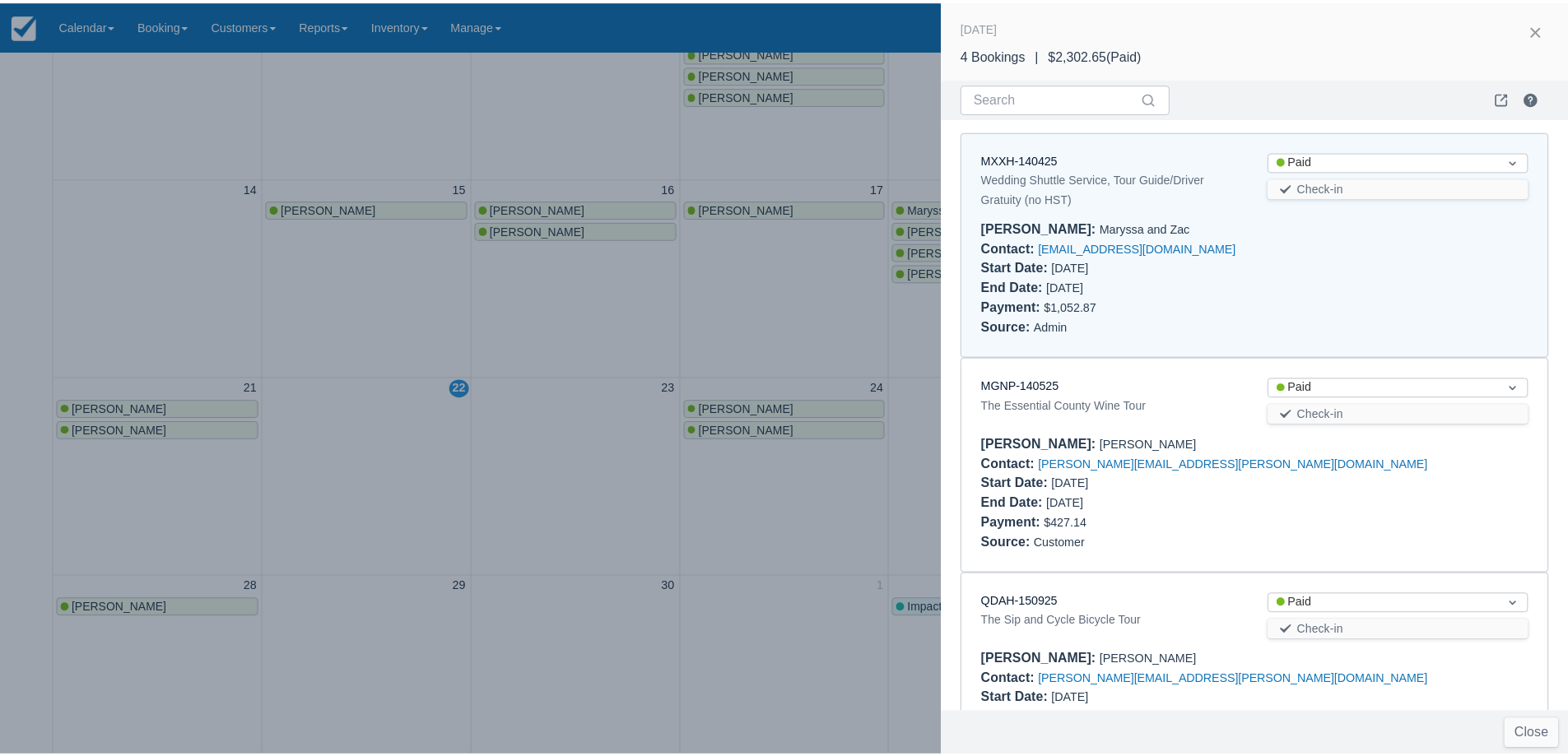
scroll to position [13, 0]
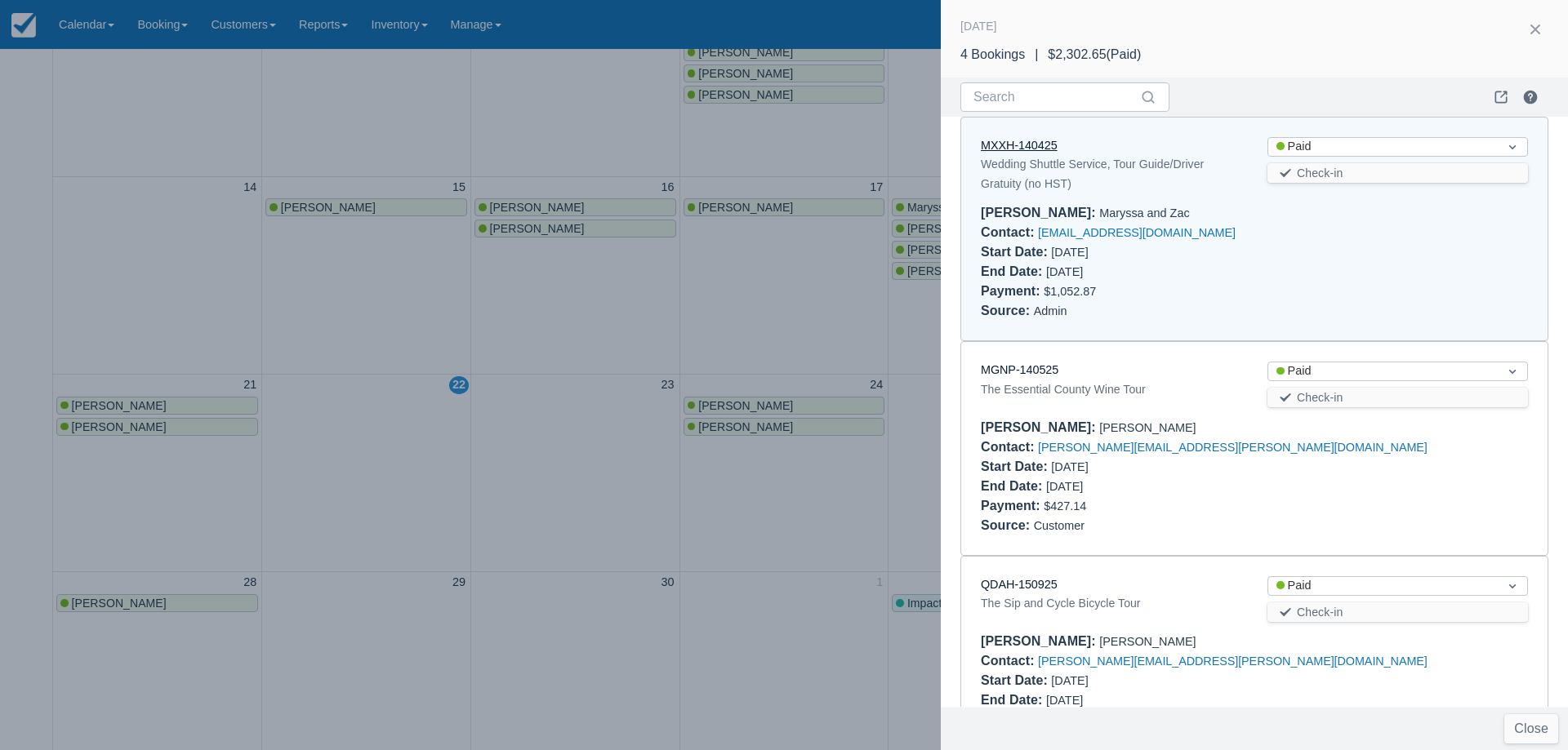
click at [1029, 142] on link "MXXH-140425" at bounding box center [1019, 145] width 77 height 13
click at [613, 358] on div at bounding box center [784, 375] width 1568 height 750
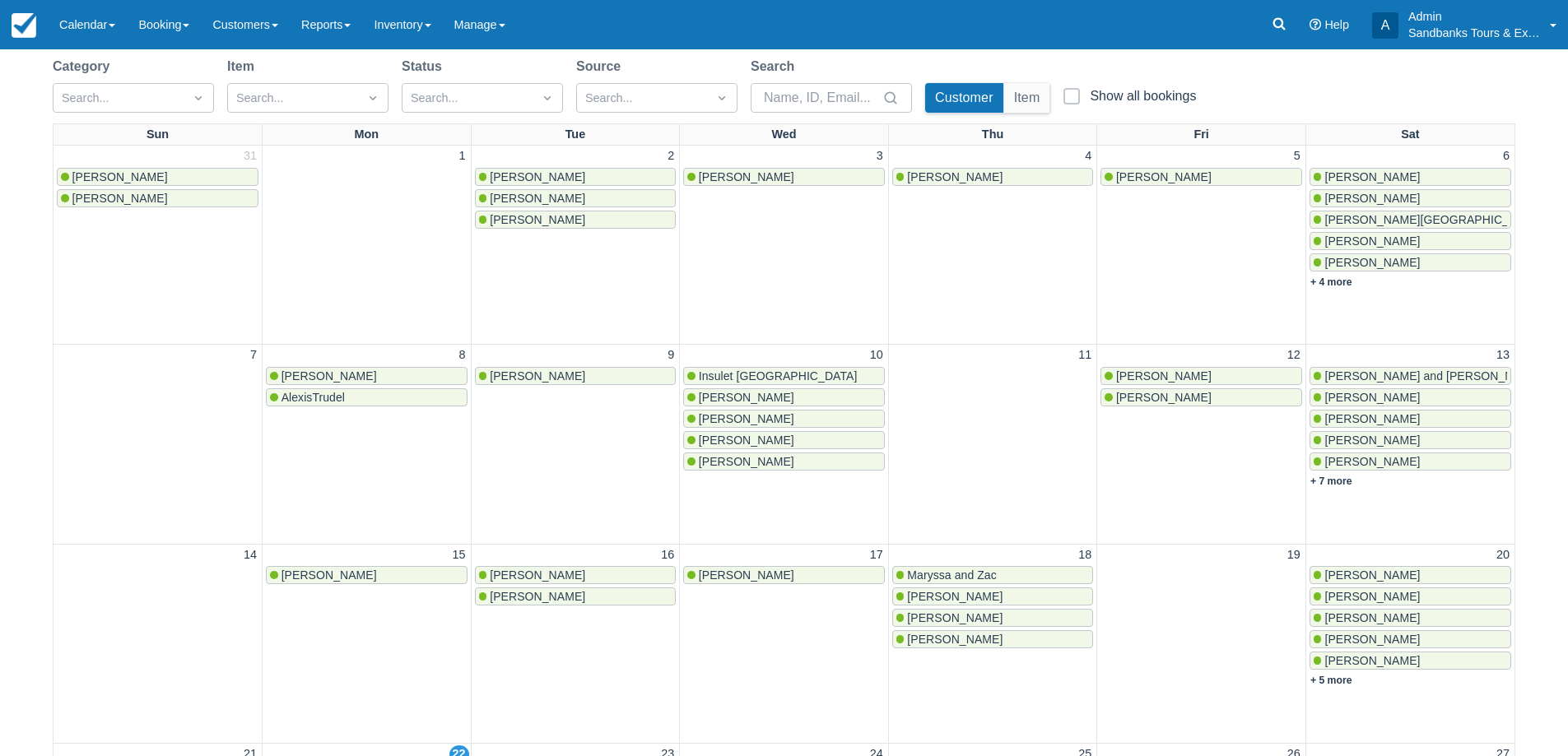
scroll to position [0, 0]
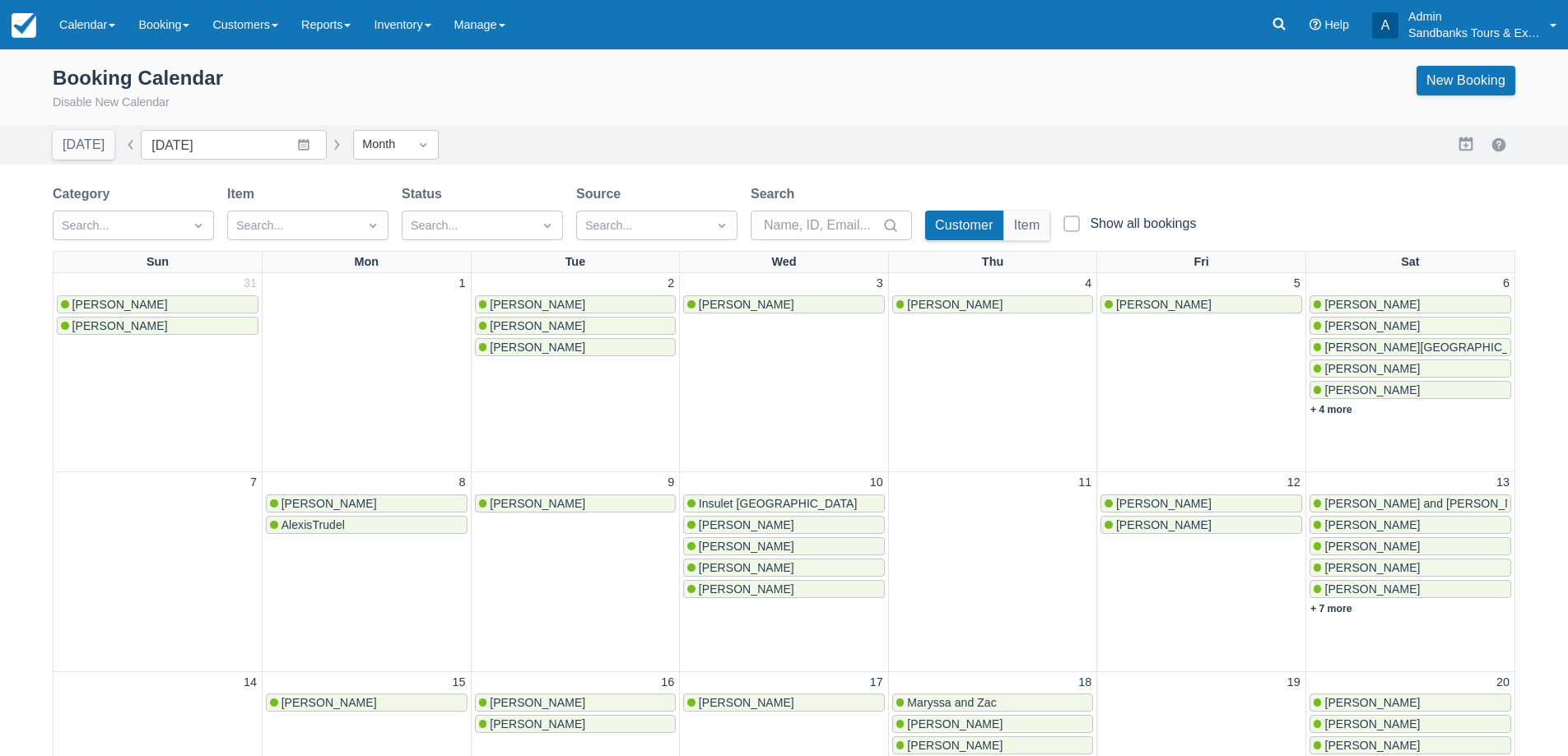
drag, startPoint x: 330, startPoint y: 146, endPoint x: 535, endPoint y: 127, distance: 205.9
click at [330, 146] on button "button" at bounding box center [336, 145] width 20 height 20
type input "October 2025"
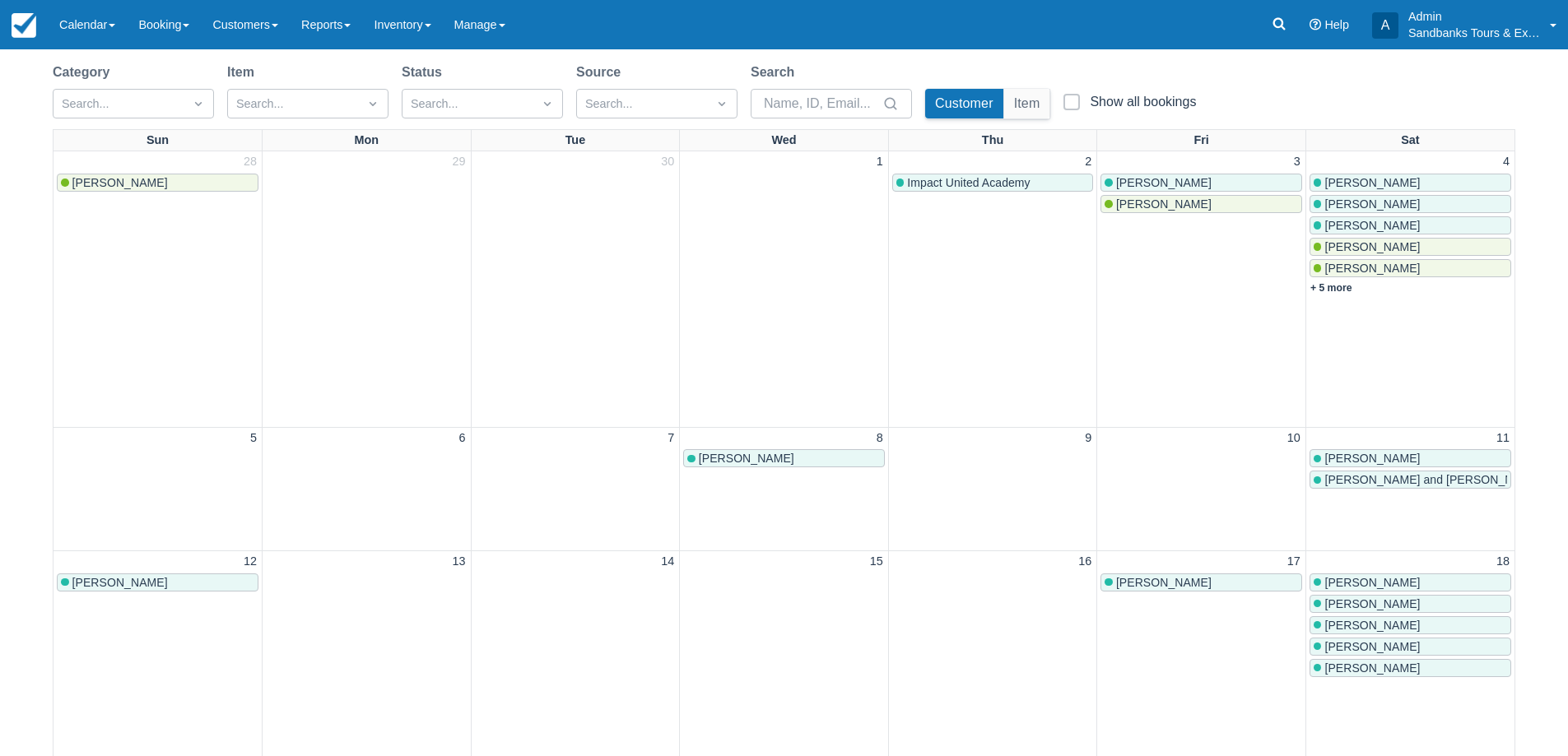
scroll to position [247, 0]
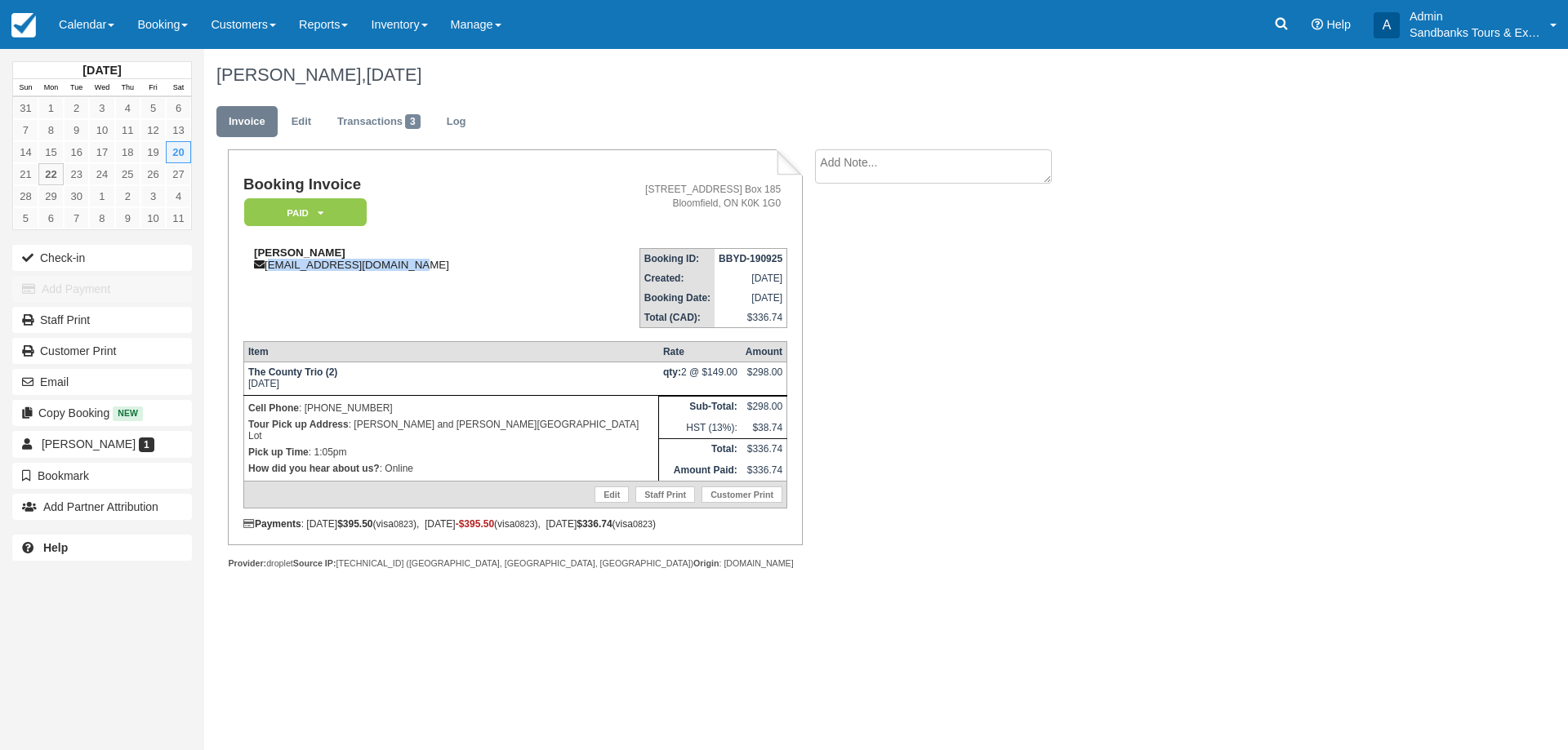
drag, startPoint x: 412, startPoint y: 260, endPoint x: 268, endPoint y: 267, distance: 144.2
click at [268, 267] on div "Steve Sequeira spydasense1979@gmail.com" at bounding box center [402, 259] width 316 height 25
copy div "spydasense1979@gmail.com"
click at [923, 455] on div "Booking Invoice Paid   Pending Deposit Hold Deposit Waiting Cancelled BOOKED GI…" at bounding box center [653, 377] width 899 height 455
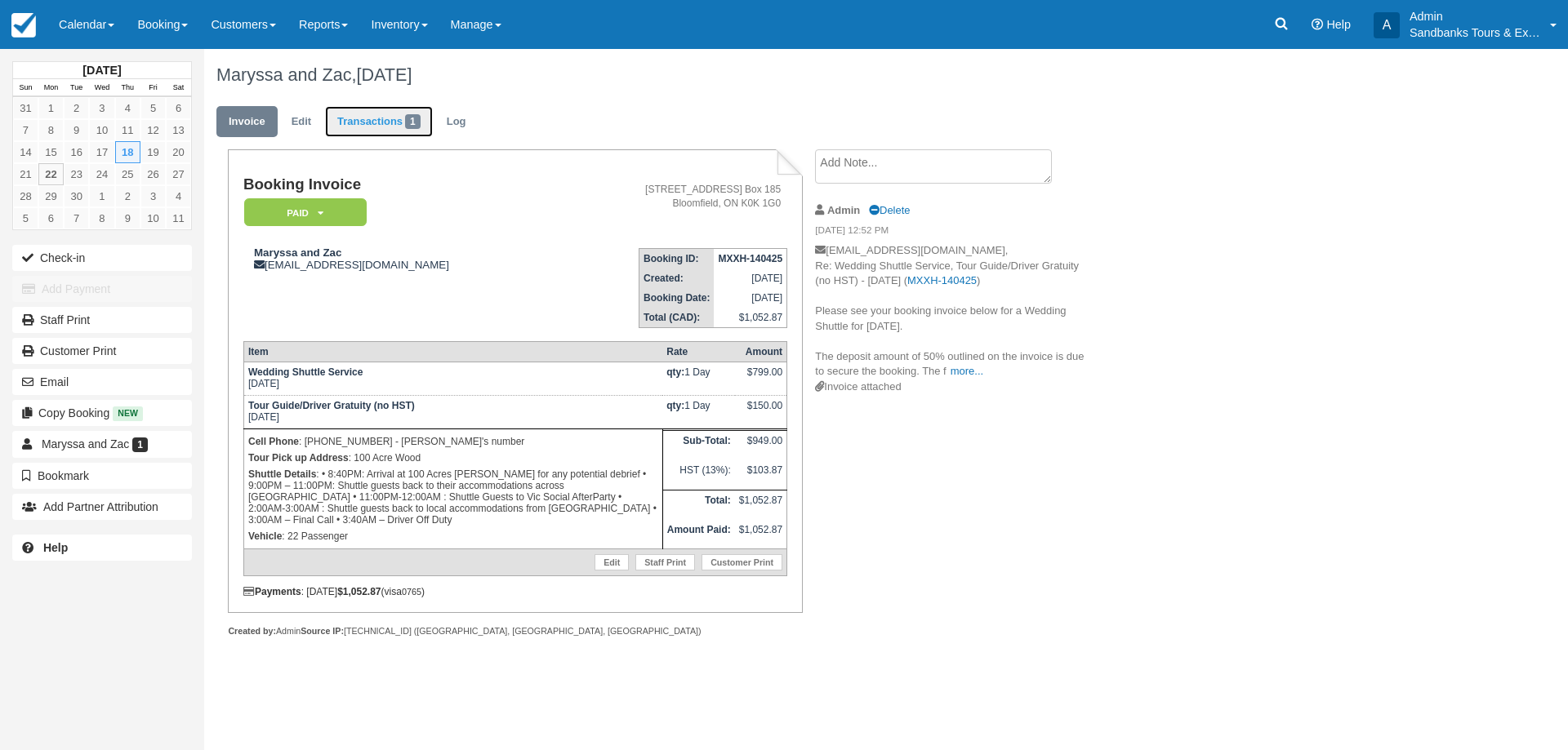
click at [363, 132] on link "Transactions 1" at bounding box center [379, 122] width 108 height 32
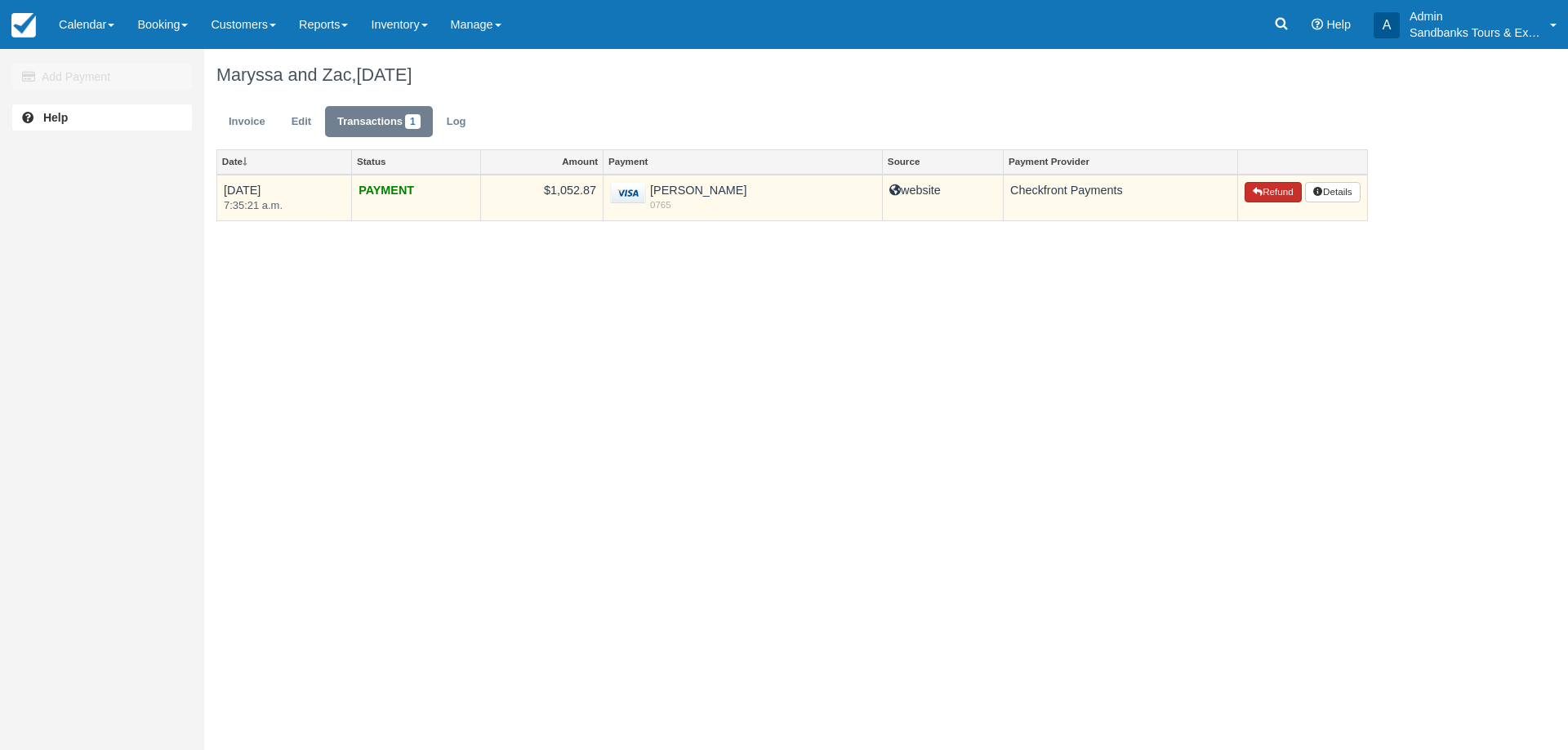
click at [1250, 185] on button "Refund" at bounding box center [1273, 192] width 57 height 21
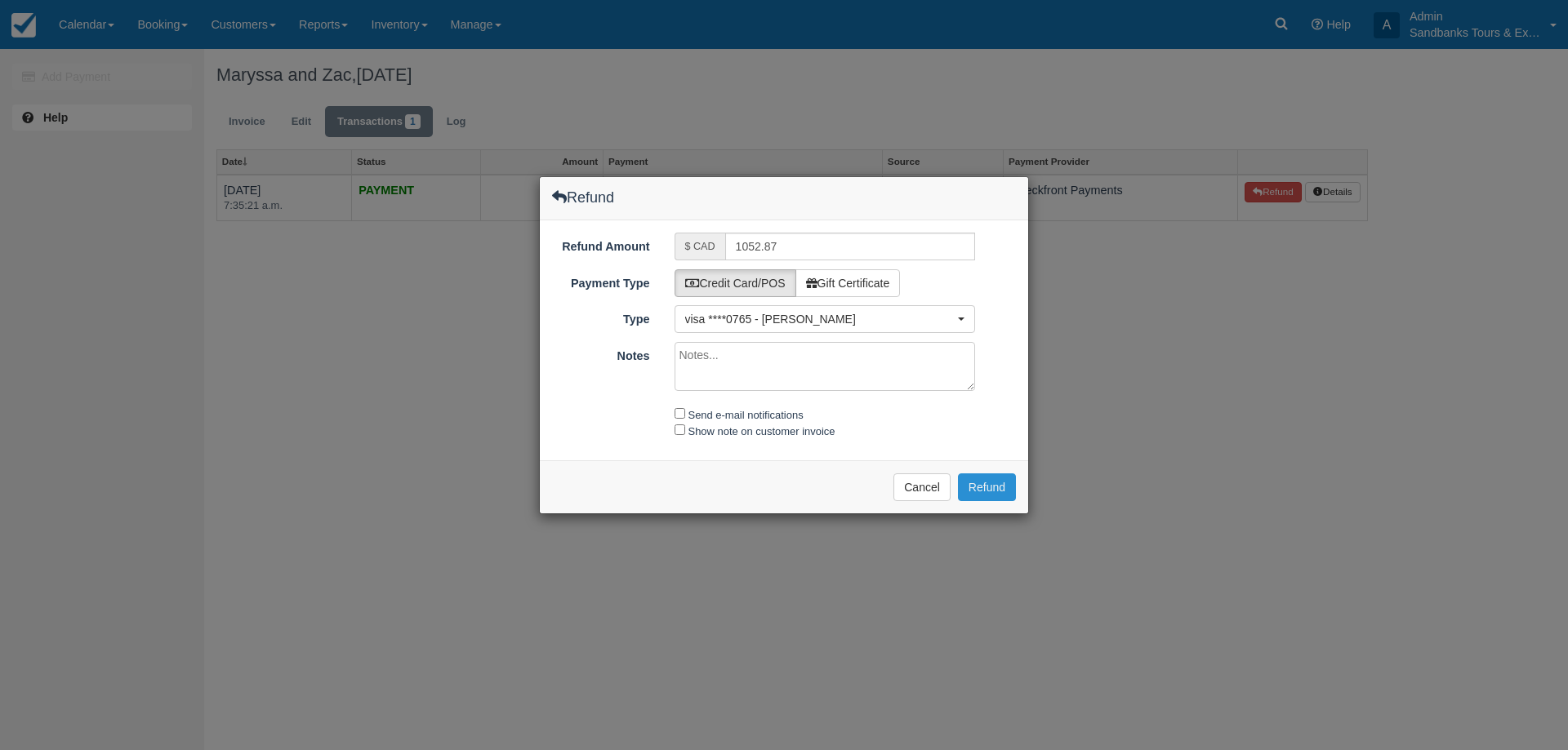
click at [997, 483] on button "Refund" at bounding box center [987, 487] width 58 height 27
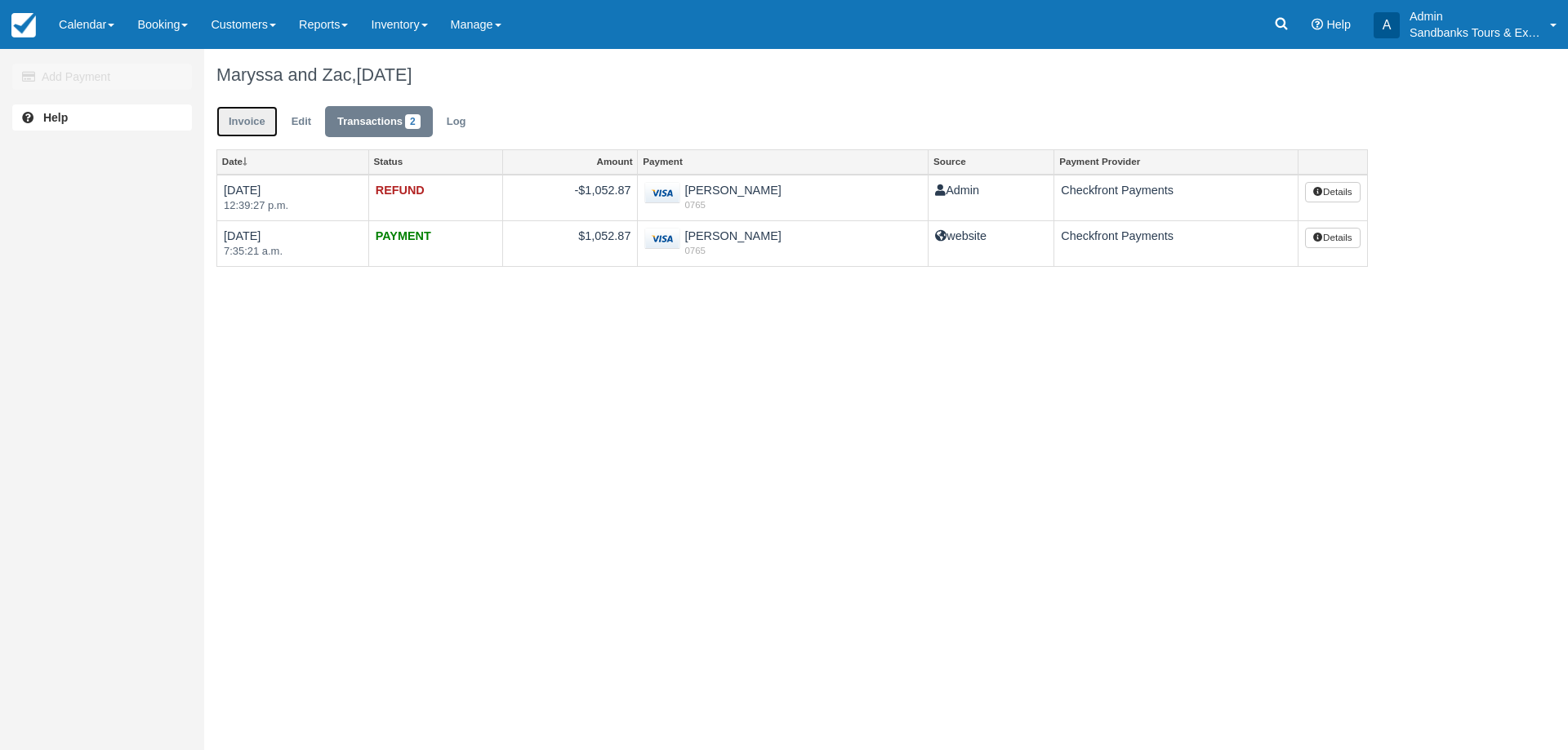
click at [249, 122] on link "Invoice" at bounding box center [246, 122] width 61 height 32
